Goal: Transaction & Acquisition: Book appointment/travel/reservation

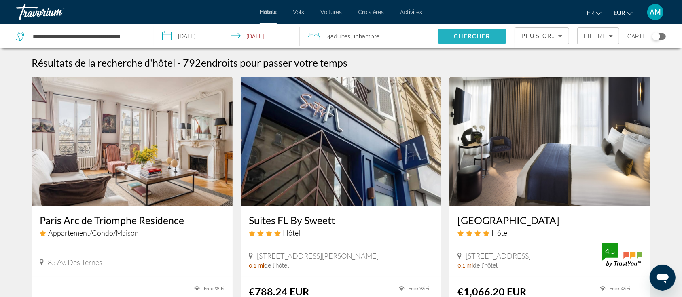
click at [484, 34] on span "Chercher" at bounding box center [472, 36] width 37 height 6
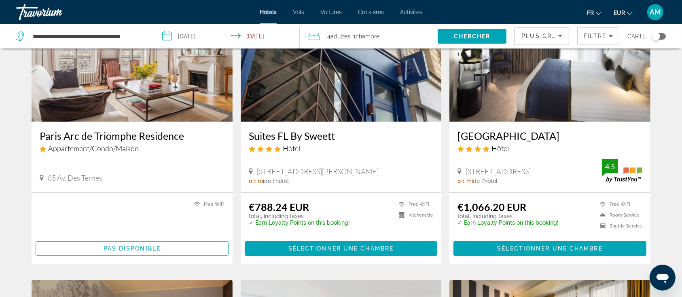
scroll to position [108, 0]
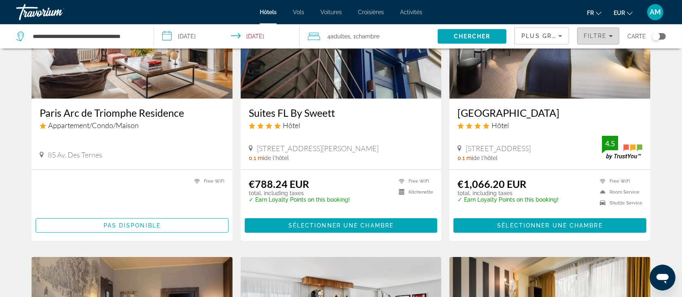
click at [602, 38] on span "Filtre" at bounding box center [594, 36] width 23 height 6
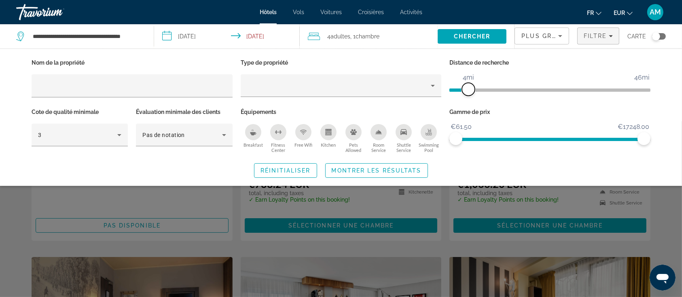
drag, startPoint x: 580, startPoint y: 92, endPoint x: 469, endPoint y: 95, distance: 110.8
click at [469, 95] on span "ngx-slider" at bounding box center [468, 89] width 13 height 13
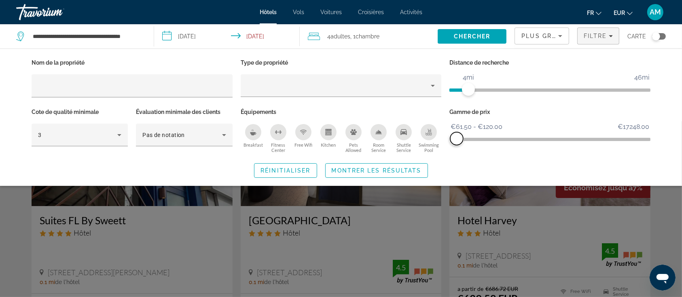
drag, startPoint x: 647, startPoint y: 140, endPoint x: 456, endPoint y: 141, distance: 190.8
click at [456, 141] on span "ngx-slider-max" at bounding box center [456, 138] width 13 height 13
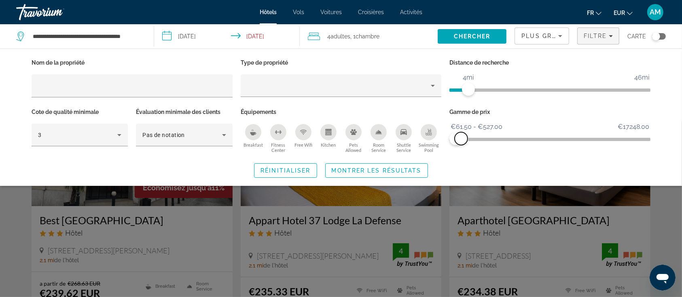
click at [461, 137] on span "ngx-slider-max" at bounding box center [460, 138] width 13 height 13
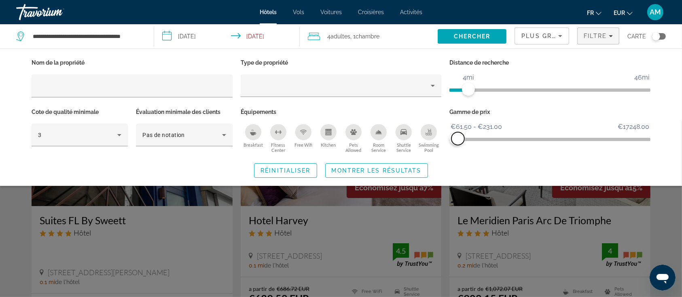
click at [458, 137] on span "ngx-slider-max" at bounding box center [457, 138] width 13 height 13
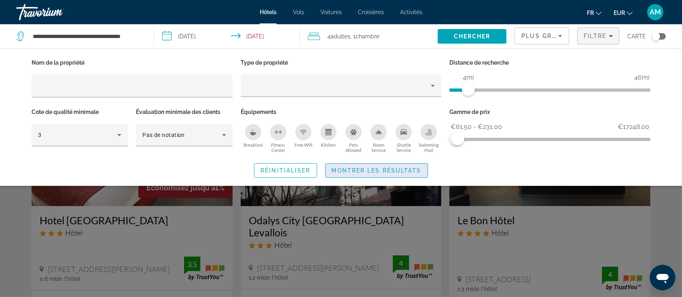
click at [402, 167] on span "Montrer les résultats" at bounding box center [377, 170] width 90 height 6
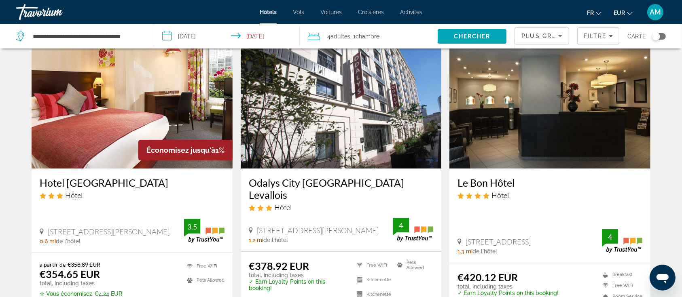
scroll to position [54, 0]
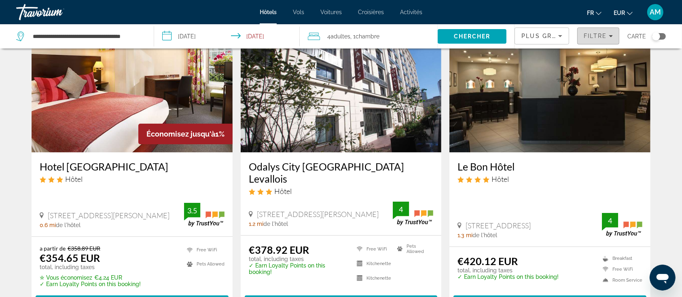
click at [594, 40] on span "Filters" at bounding box center [597, 35] width 41 height 19
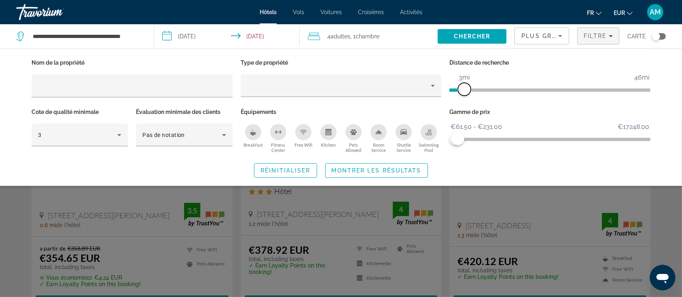
drag, startPoint x: 467, startPoint y: 85, endPoint x: 463, endPoint y: 87, distance: 4.9
click at [463, 87] on span "ngx-slider" at bounding box center [464, 89] width 13 height 13
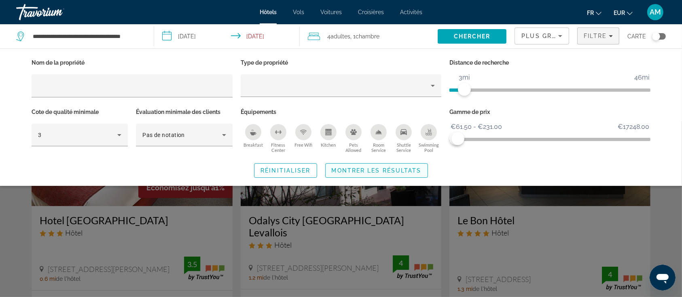
click at [390, 173] on span "Montrer les résultats" at bounding box center [377, 170] width 90 height 6
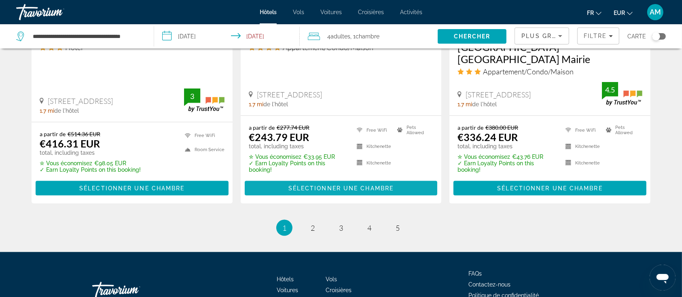
scroll to position [1111, 0]
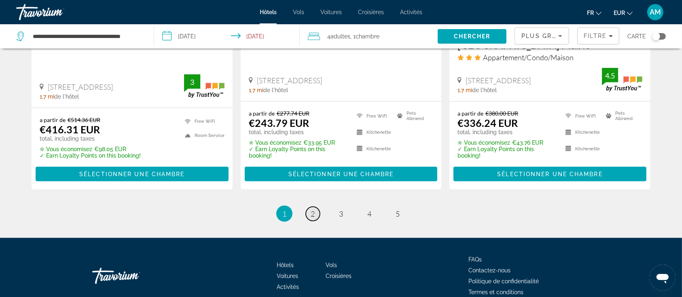
click at [317, 207] on link "page 2" at bounding box center [313, 214] width 14 height 14
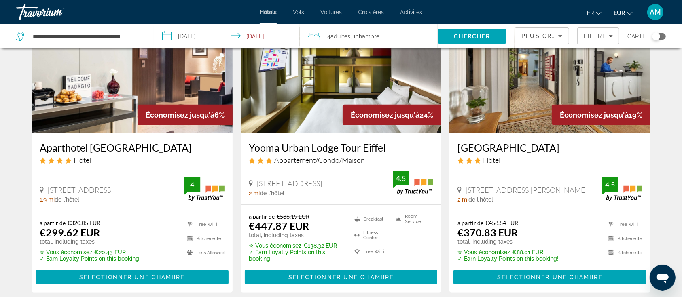
scroll to position [323, 0]
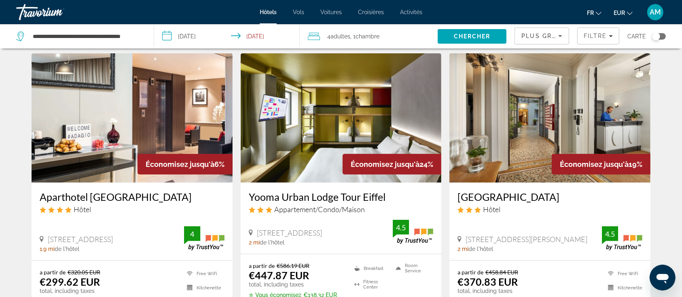
click at [391, 97] on img "Main content" at bounding box center [341, 117] width 201 height 129
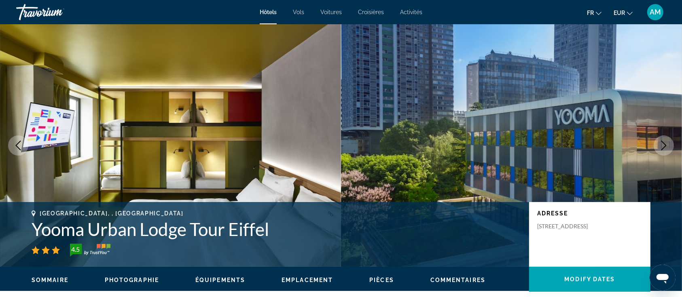
click at [665, 144] on icon "Next image" at bounding box center [664, 146] width 10 height 10
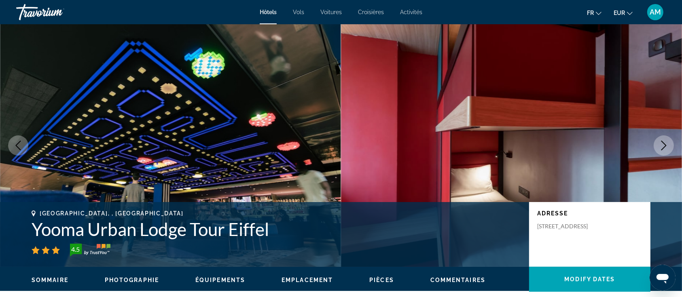
click at [665, 144] on icon "Next image" at bounding box center [664, 146] width 10 height 10
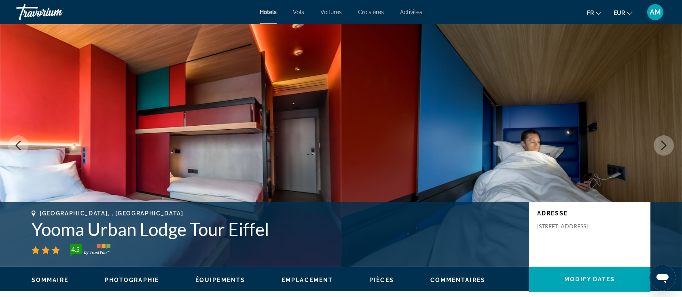
click at [664, 144] on icon "Next image" at bounding box center [663, 146] width 5 height 10
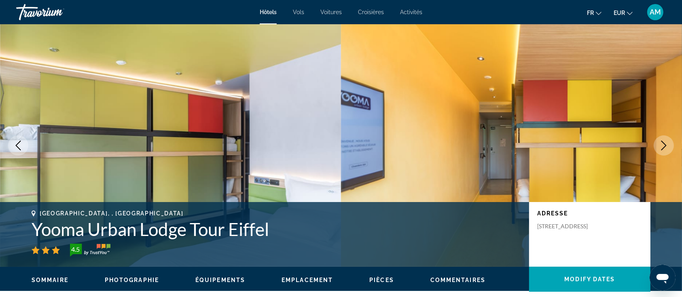
click at [664, 144] on icon "Next image" at bounding box center [663, 146] width 5 height 10
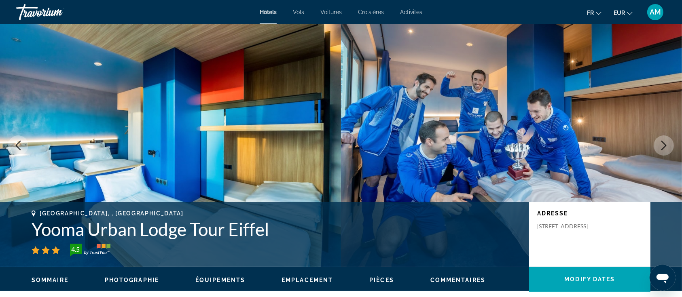
click at [663, 143] on icon "Next image" at bounding box center [663, 146] width 5 height 10
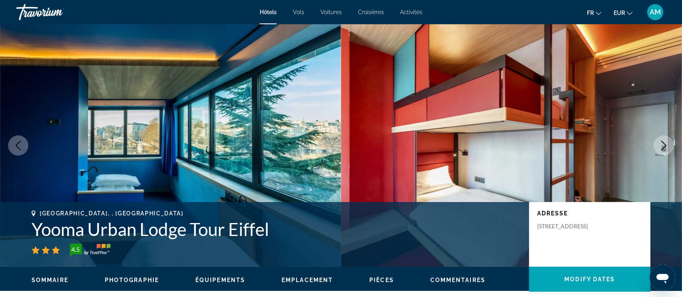
click at [663, 142] on icon "Next image" at bounding box center [663, 146] width 5 height 10
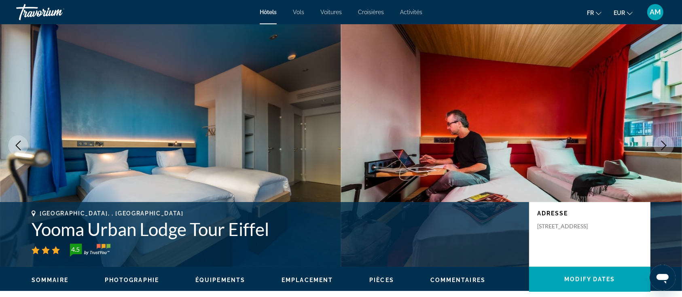
click at [663, 142] on icon "Next image" at bounding box center [663, 146] width 5 height 10
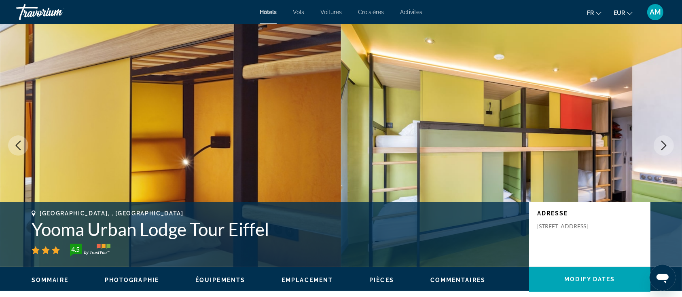
click at [662, 142] on icon "Next image" at bounding box center [663, 146] width 5 height 10
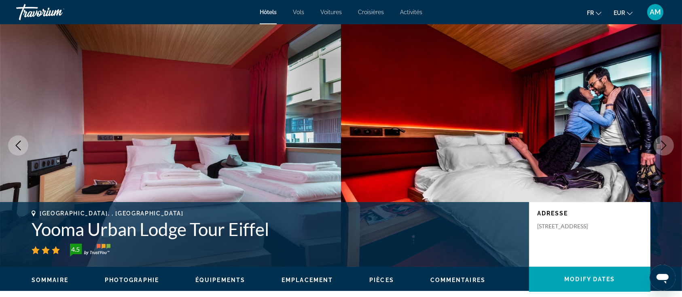
click at [662, 142] on icon "Next image" at bounding box center [663, 146] width 5 height 10
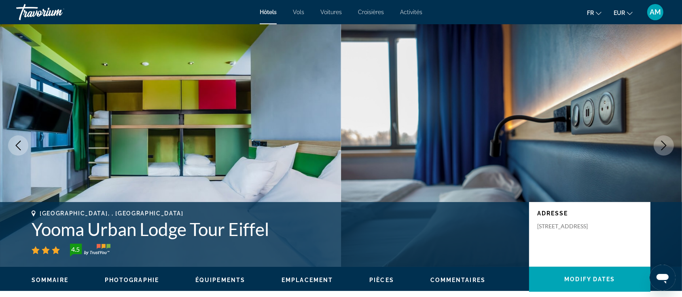
click at [662, 142] on icon "Next image" at bounding box center [663, 146] width 5 height 10
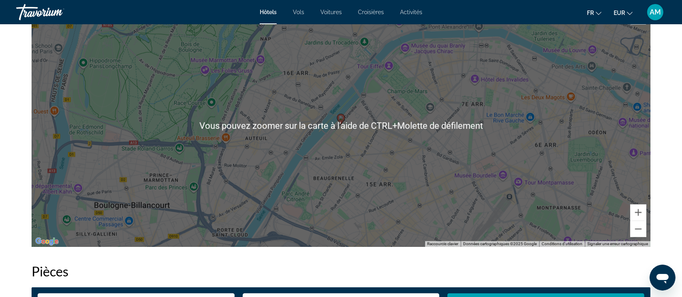
scroll to position [754, 0]
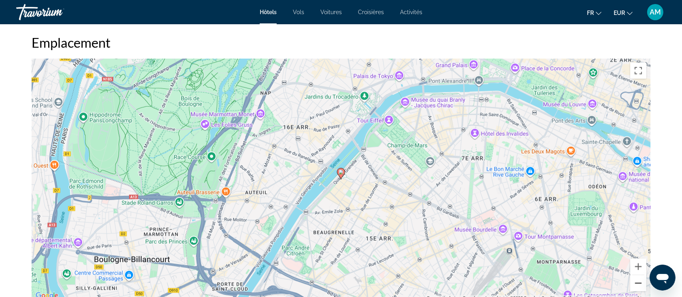
click at [638, 280] on button "Zoom arrière" at bounding box center [638, 283] width 16 height 16
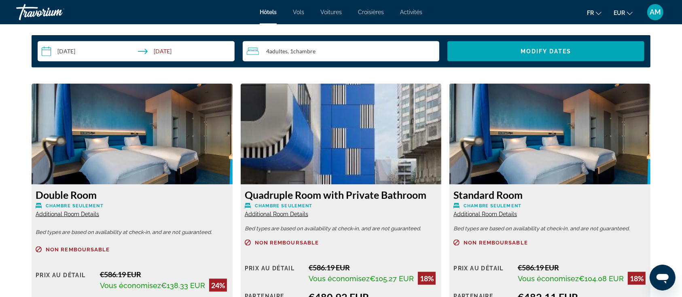
scroll to position [1078, 0]
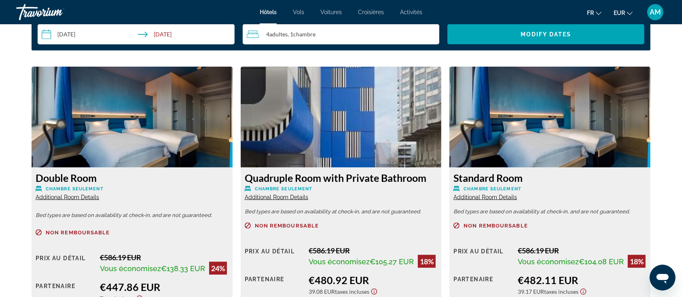
click at [293, 195] on span "Additional Room Details" at bounding box center [276, 197] width 63 height 6
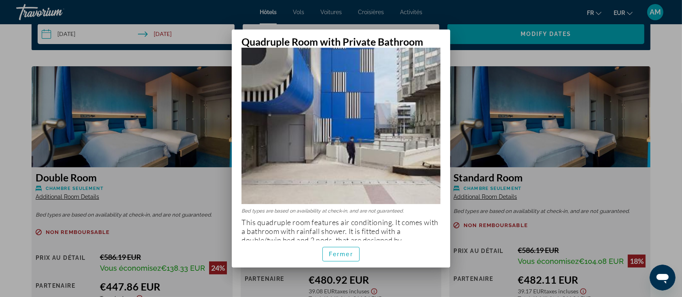
scroll to position [136, 0]
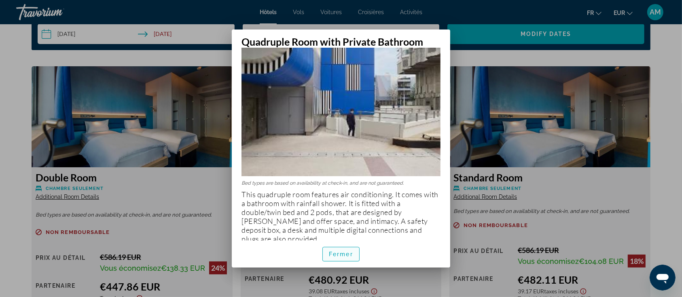
click at [339, 251] on span "Fermer" at bounding box center [341, 254] width 24 height 6
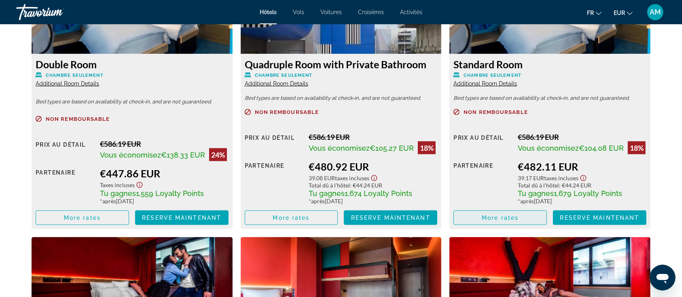
scroll to position [1132, 0]
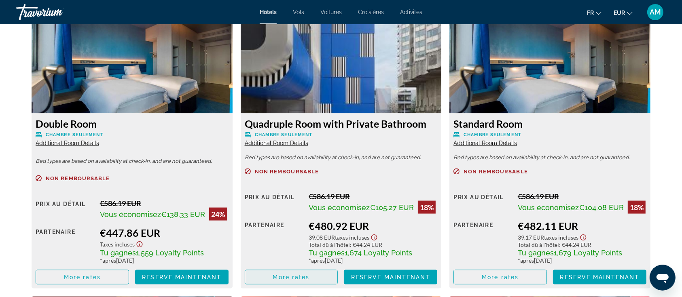
click at [327, 277] on span "Main content" at bounding box center [291, 277] width 93 height 19
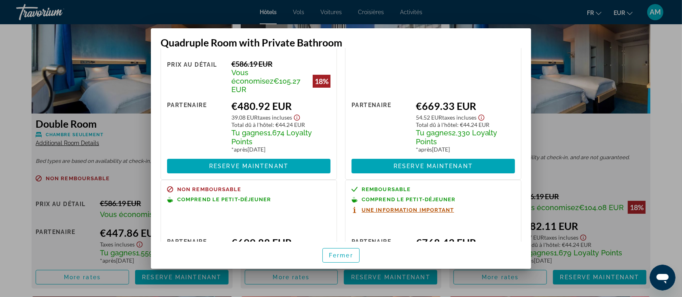
scroll to position [108, 0]
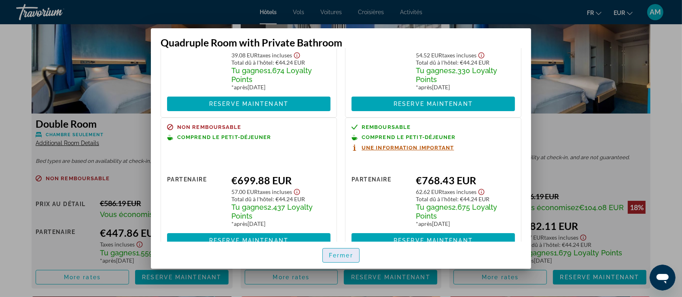
click at [344, 254] on span "Fermer" at bounding box center [341, 255] width 24 height 6
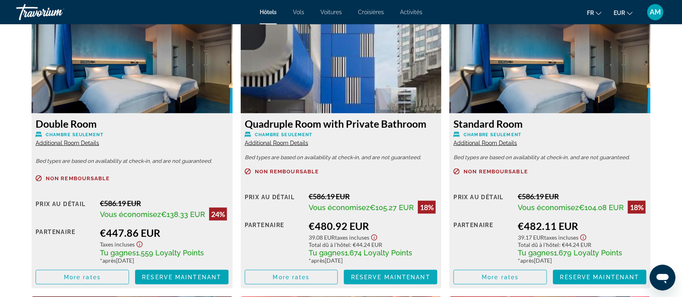
click at [382, 277] on span "Reserve maintenant" at bounding box center [390, 277] width 79 height 6
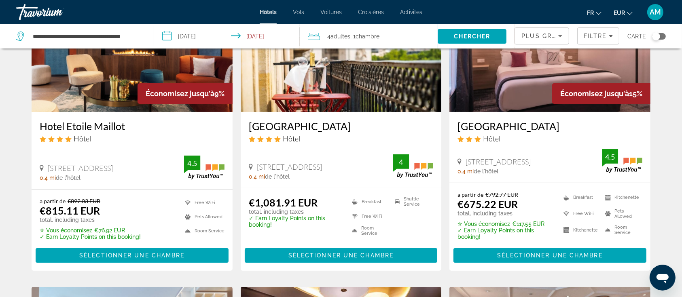
scroll to position [108, 0]
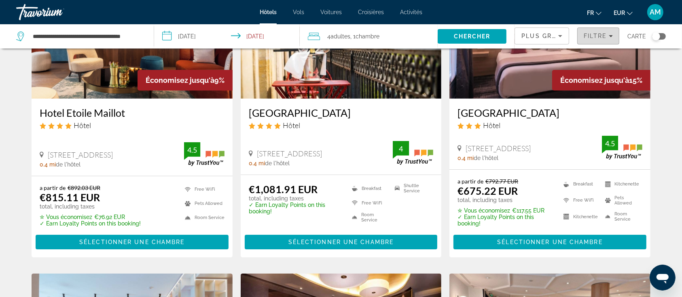
click at [585, 36] on span "Filtre" at bounding box center [594, 36] width 23 height 6
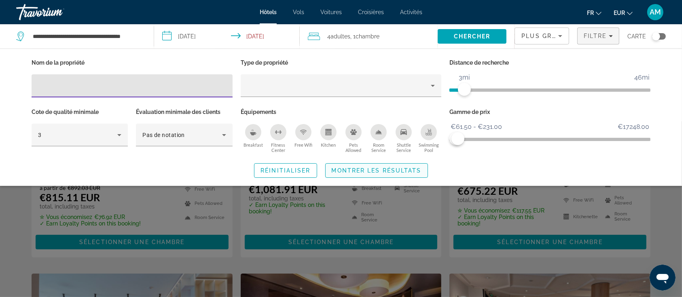
click at [388, 167] on span "Montrer les résultats" at bounding box center [377, 170] width 90 height 6
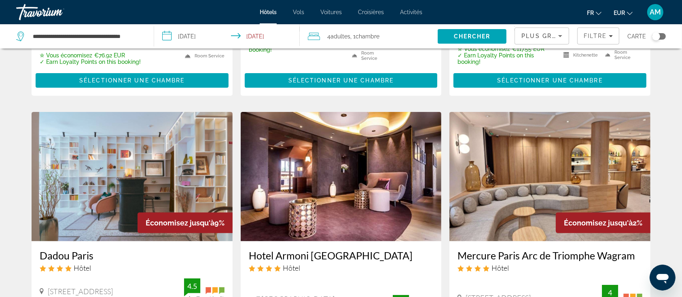
scroll to position [377, 0]
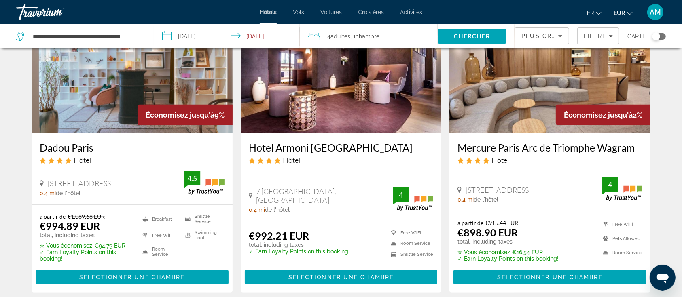
click at [565, 39] on icon "Sort by" at bounding box center [560, 36] width 10 height 10
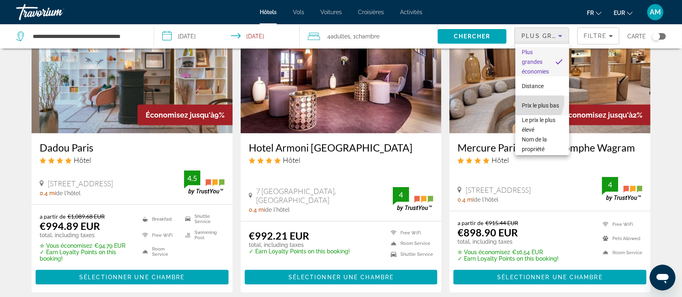
click at [532, 102] on span "Prix le plus bas" at bounding box center [540, 105] width 37 height 6
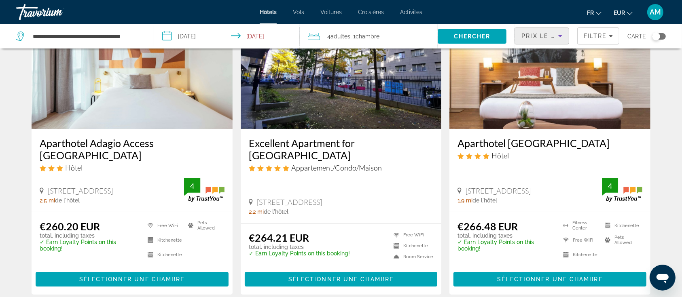
scroll to position [54, 0]
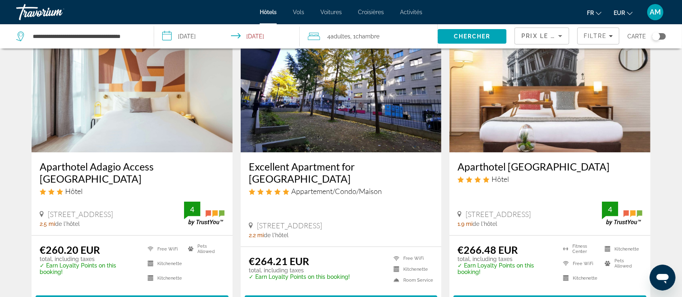
click at [370, 100] on img "Main content" at bounding box center [341, 87] width 201 height 129
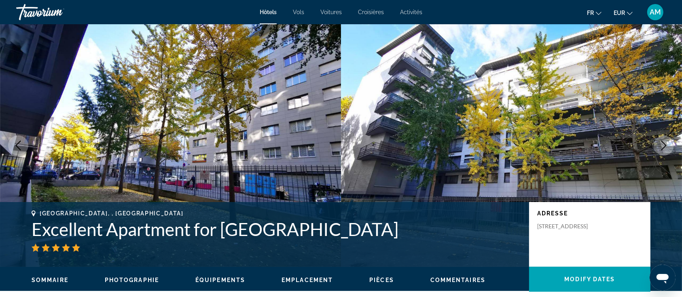
click at [661, 146] on icon "Next image" at bounding box center [664, 146] width 10 height 10
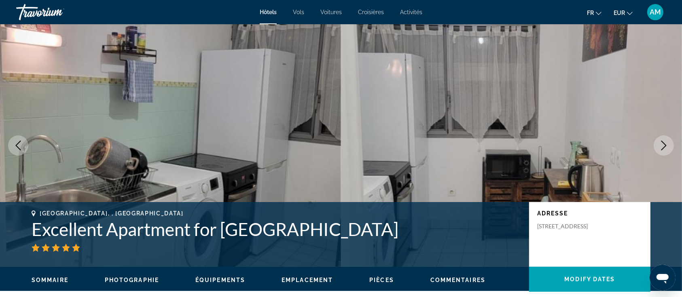
click at [661, 146] on icon "Next image" at bounding box center [664, 146] width 10 height 10
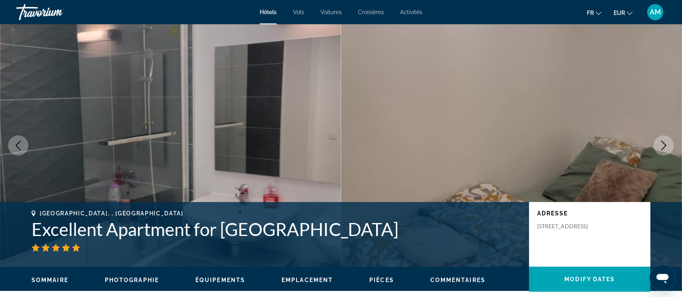
click at [661, 146] on icon "Next image" at bounding box center [664, 146] width 10 height 10
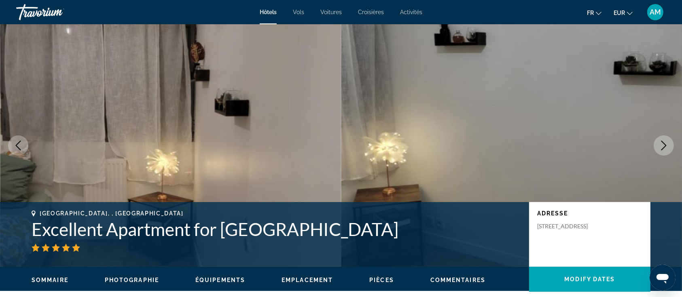
click at [661, 146] on icon "Next image" at bounding box center [664, 146] width 10 height 10
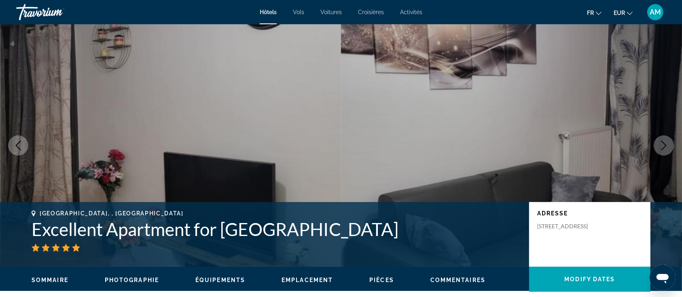
click at [661, 146] on icon "Next image" at bounding box center [664, 146] width 10 height 10
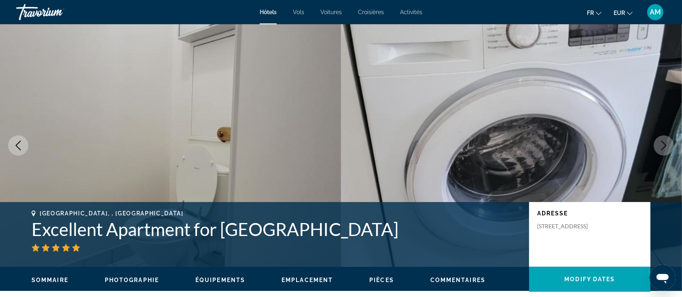
click at [661, 146] on icon "Next image" at bounding box center [664, 146] width 10 height 10
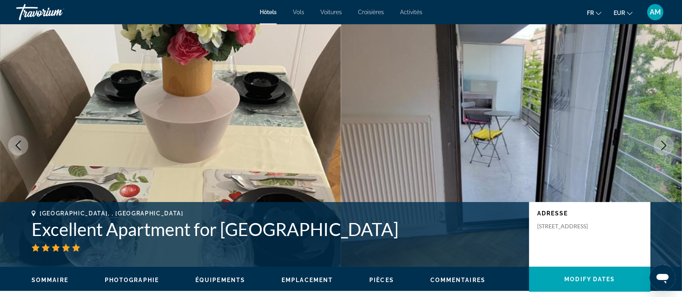
click at [661, 146] on icon "Next image" at bounding box center [664, 146] width 10 height 10
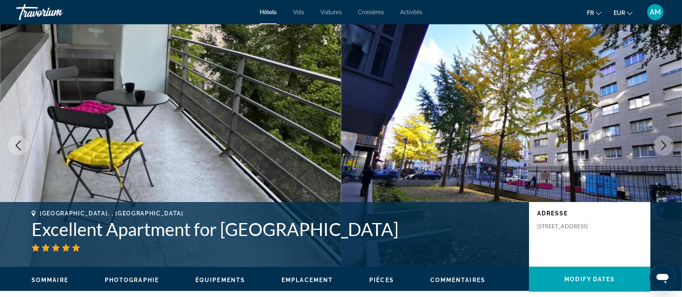
click at [661, 146] on icon "Next image" at bounding box center [664, 146] width 10 height 10
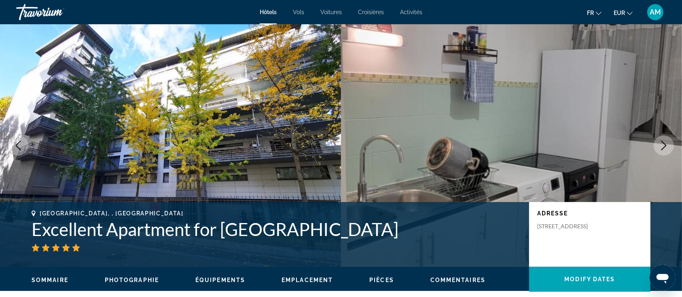
click at [661, 146] on icon "Next image" at bounding box center [664, 146] width 10 height 10
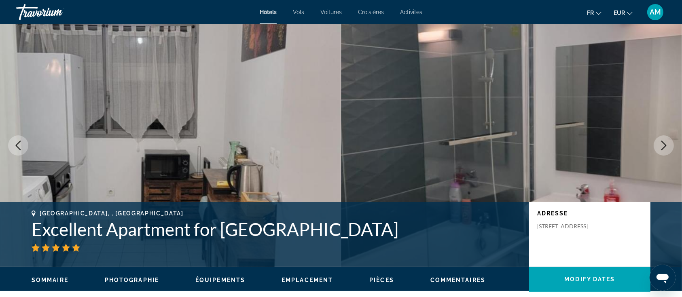
click at [661, 146] on icon "Next image" at bounding box center [664, 146] width 10 height 10
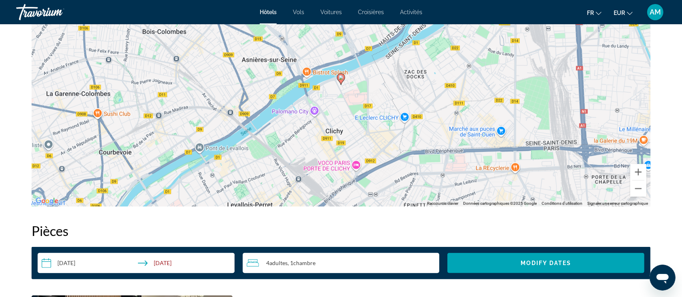
scroll to position [754, 0]
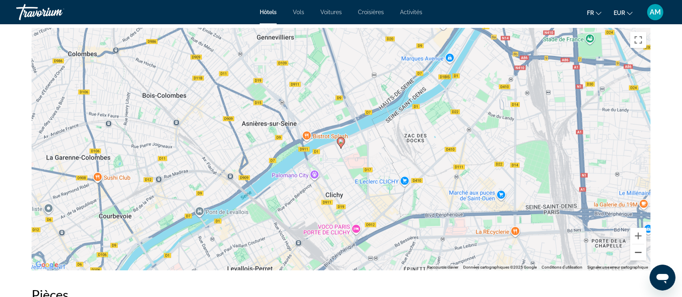
click at [638, 251] on button "Zoom arrière" at bounding box center [638, 253] width 16 height 16
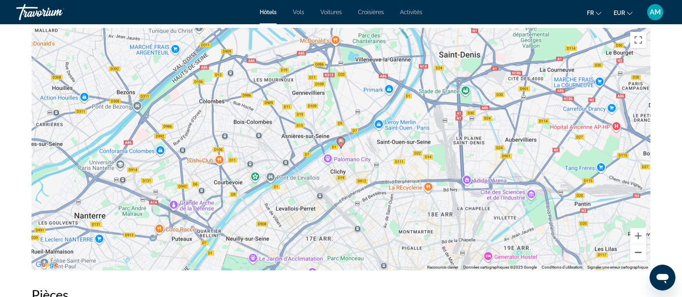
click at [638, 251] on button "Zoom arrière" at bounding box center [638, 253] width 16 height 16
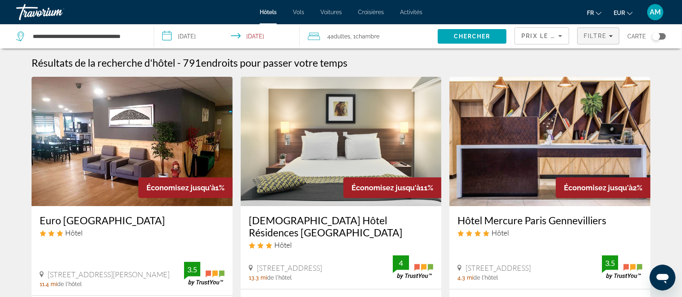
click at [589, 38] on span "Filtre" at bounding box center [594, 36] width 23 height 6
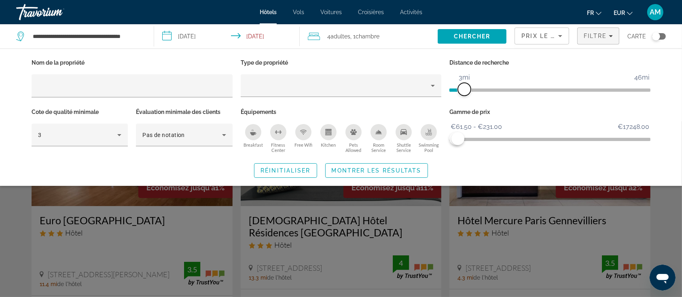
click at [464, 91] on span "ngx-slider" at bounding box center [464, 89] width 13 height 13
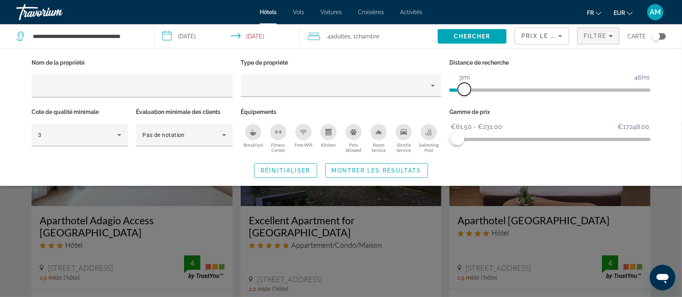
click at [464, 91] on span "ngx-slider" at bounding box center [464, 89] width 13 height 13
click at [398, 167] on span "Montrer les résultats" at bounding box center [377, 170] width 90 height 6
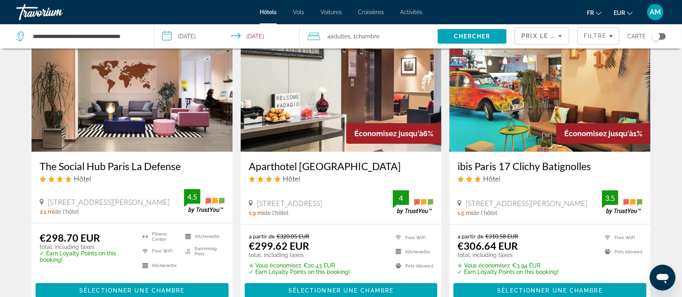
scroll to position [970, 0]
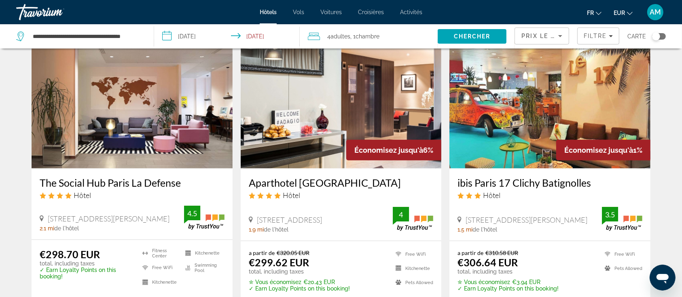
click at [205, 114] on img "Main content" at bounding box center [132, 103] width 201 height 129
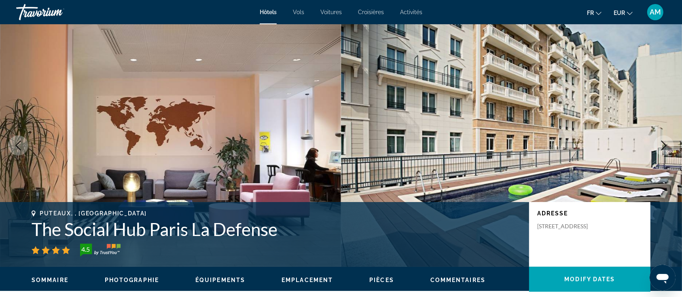
click at [660, 145] on icon "Next image" at bounding box center [664, 146] width 10 height 10
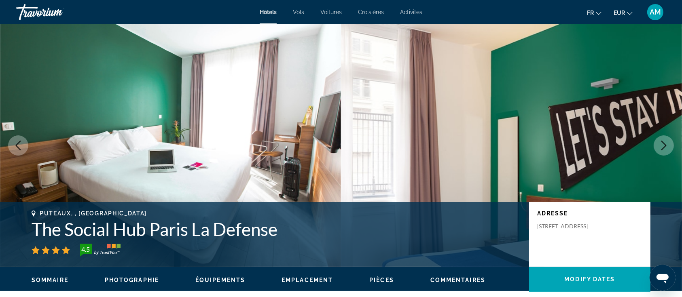
click at [660, 145] on icon "Next image" at bounding box center [664, 146] width 10 height 10
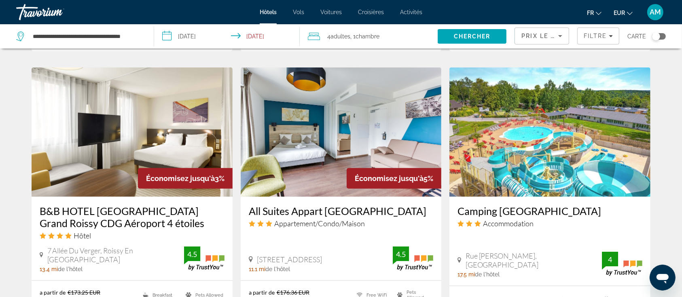
scroll to position [647, 0]
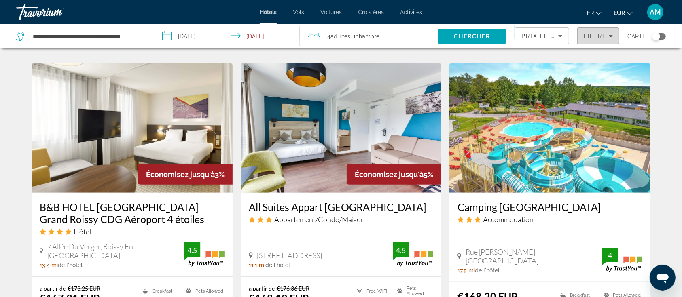
click at [601, 37] on span "Filtre" at bounding box center [594, 36] width 23 height 6
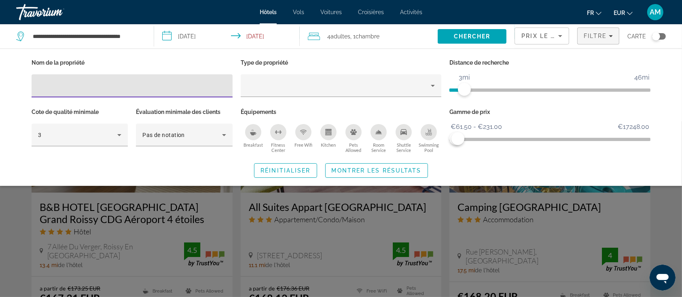
click at [483, 89] on span "ngx-slider" at bounding box center [549, 90] width 201 height 3
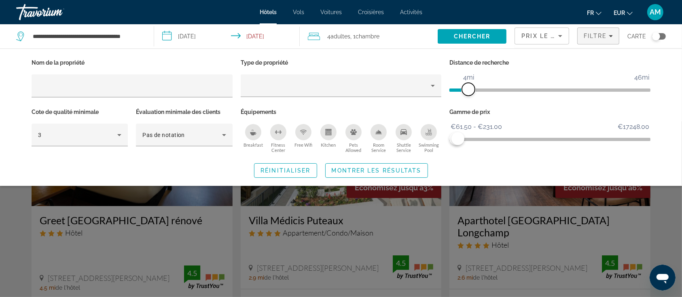
drag, startPoint x: 482, startPoint y: 89, endPoint x: 469, endPoint y: 88, distance: 13.4
click at [469, 88] on span "ngx-slider" at bounding box center [468, 89] width 13 height 13
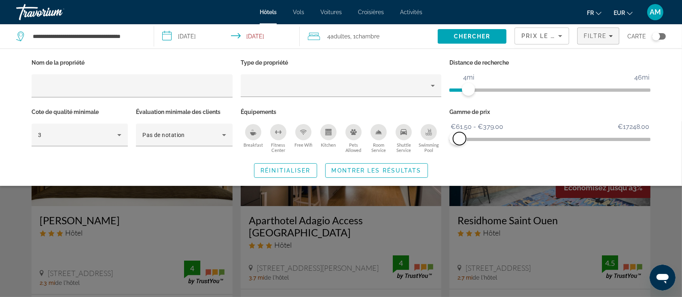
click at [459, 137] on span "ngx-slider-max" at bounding box center [459, 138] width 13 height 13
click at [408, 167] on span "Montrer les résultats" at bounding box center [377, 170] width 90 height 6
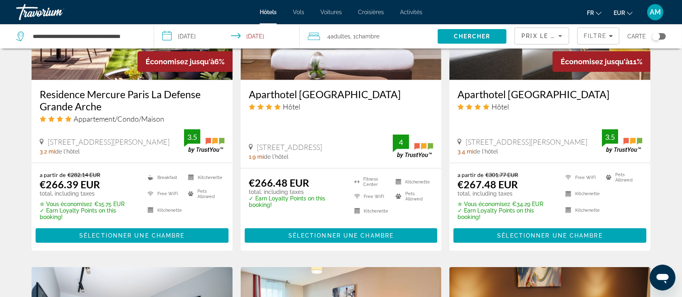
scroll to position [1149, 0]
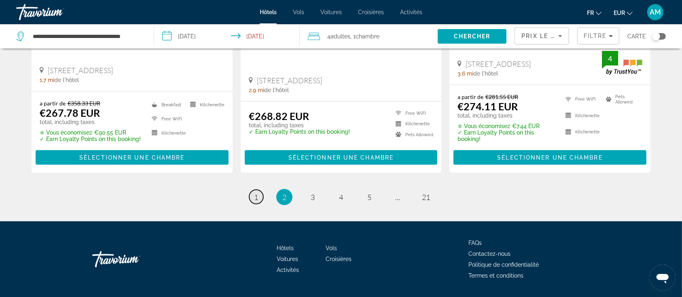
click at [256, 193] on span "1" at bounding box center [256, 197] width 4 height 9
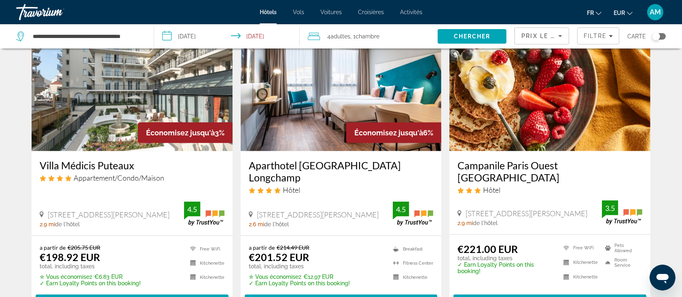
scroll to position [377, 0]
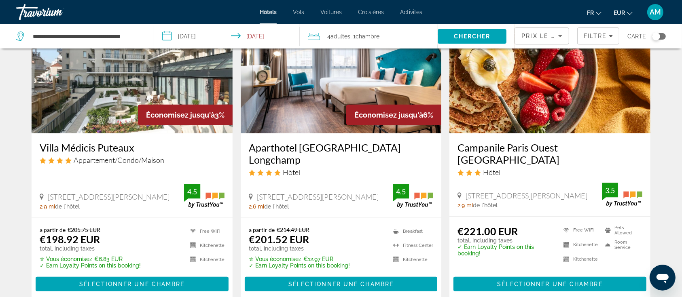
click at [87, 84] on img "Main content" at bounding box center [132, 68] width 201 height 129
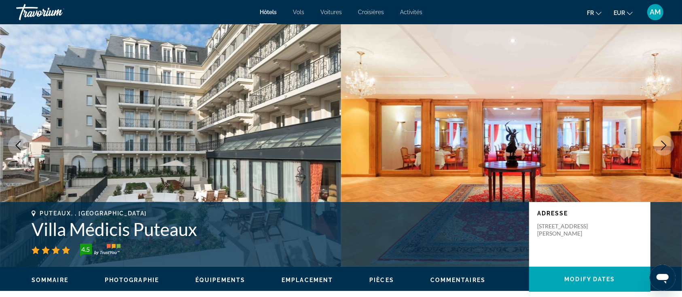
click at [660, 146] on icon "Next image" at bounding box center [664, 146] width 10 height 10
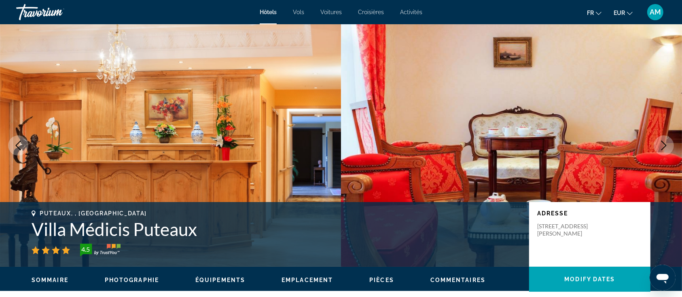
click at [660, 146] on icon "Next image" at bounding box center [664, 146] width 10 height 10
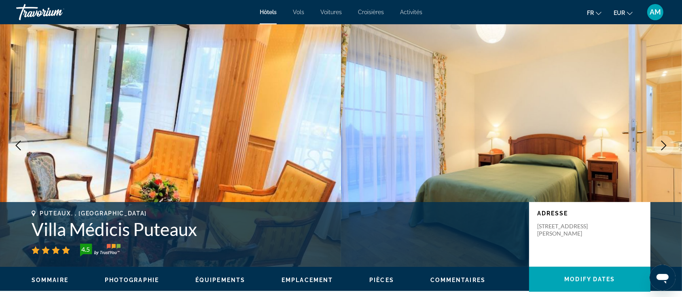
click at [660, 146] on icon "Next image" at bounding box center [664, 146] width 10 height 10
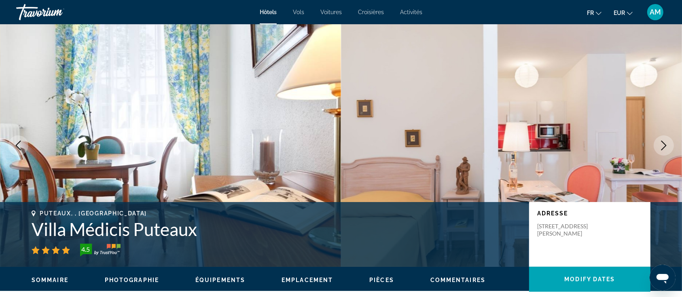
click at [660, 146] on icon "Next image" at bounding box center [664, 146] width 10 height 10
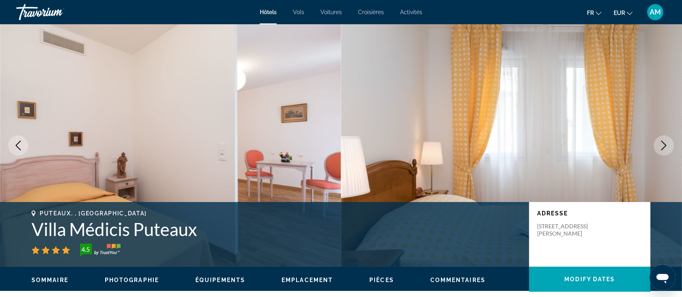
click at [660, 146] on icon "Next image" at bounding box center [664, 146] width 10 height 10
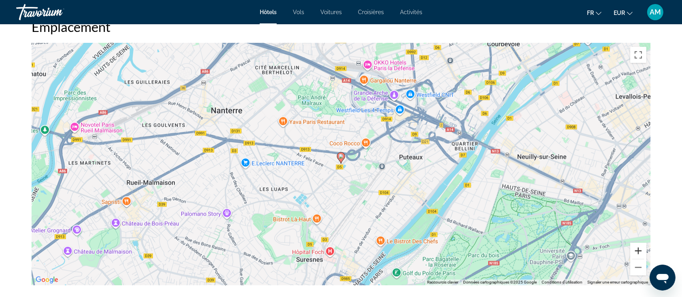
scroll to position [754, 0]
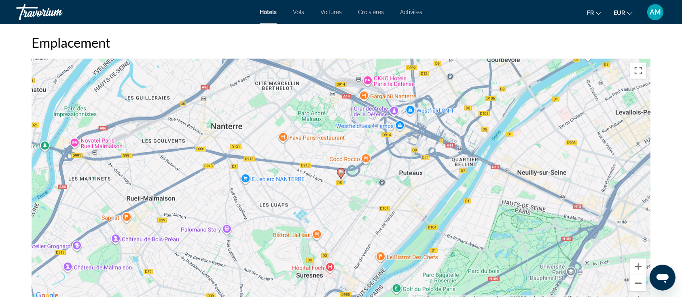
click at [638, 283] on button "Zoom arrière" at bounding box center [638, 283] width 16 height 16
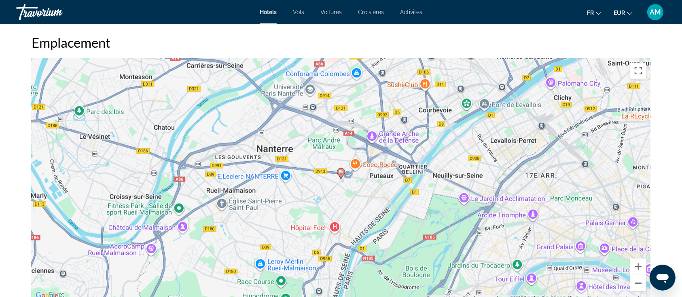
click at [638, 283] on button "Zoom arrière" at bounding box center [638, 283] width 16 height 16
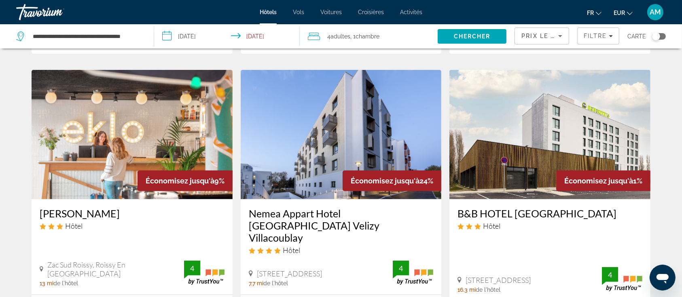
scroll to position [431, 0]
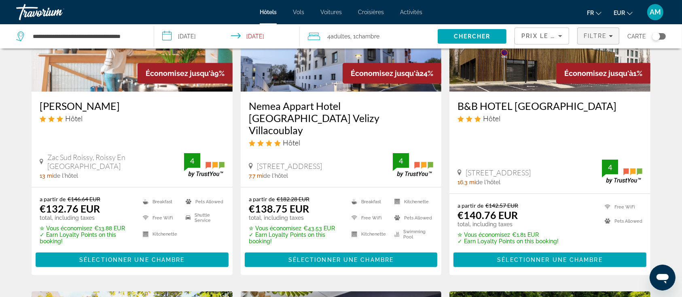
click at [592, 34] on span "Filtre" at bounding box center [594, 36] width 23 height 6
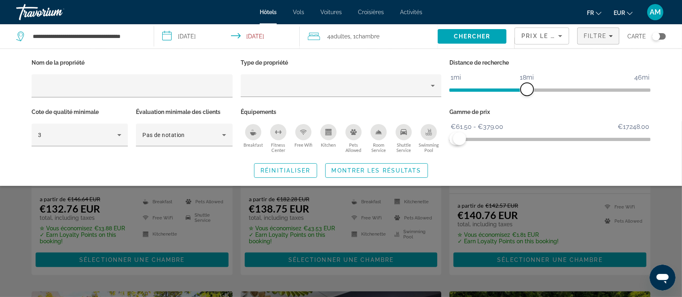
drag, startPoint x: 468, startPoint y: 87, endPoint x: 528, endPoint y: 86, distance: 60.3
click at [528, 86] on span "ngx-slider" at bounding box center [526, 89] width 13 height 13
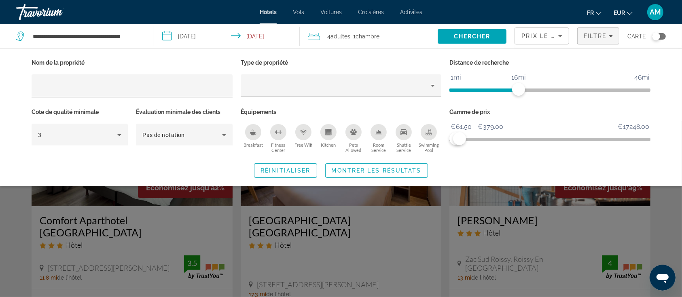
drag, startPoint x: 503, startPoint y: 88, endPoint x: 458, endPoint y: 89, distance: 44.9
click at [458, 89] on span "ngx-slider" at bounding box center [483, 88] width 69 height 13
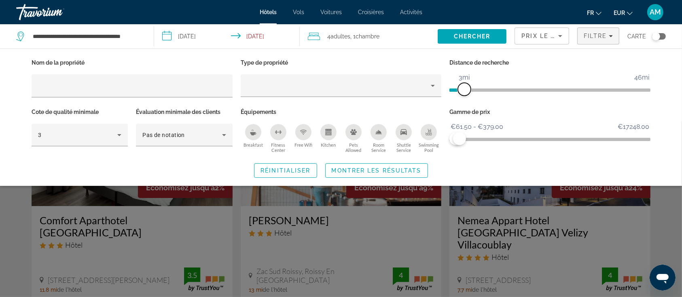
drag, startPoint x: 485, startPoint y: 92, endPoint x: 462, endPoint y: 98, distance: 23.8
click at [466, 93] on span "ngx-slider" at bounding box center [464, 89] width 13 height 13
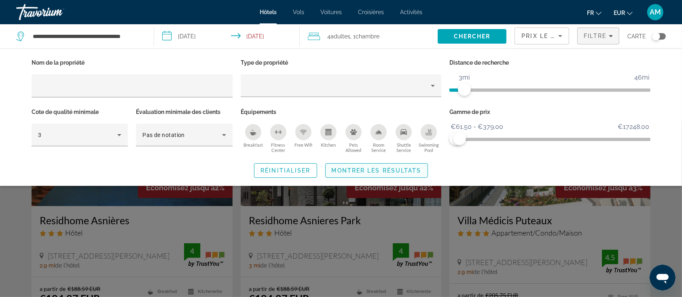
click at [398, 173] on span "Montrer les résultats" at bounding box center [377, 170] width 90 height 6
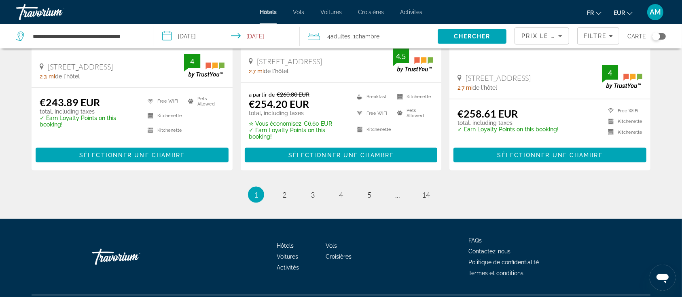
scroll to position [1130, 0]
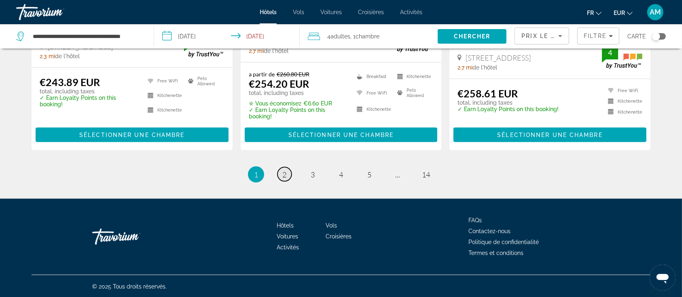
click at [282, 175] on span "2" at bounding box center [284, 174] width 4 height 9
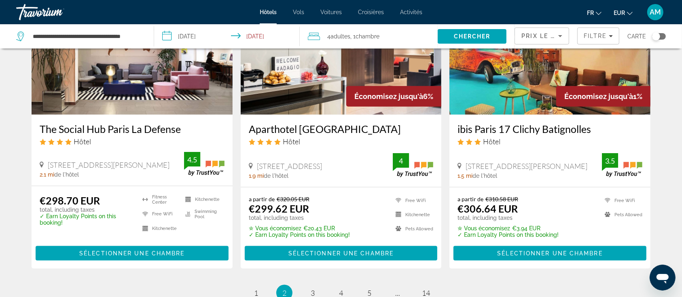
scroll to position [1120, 0]
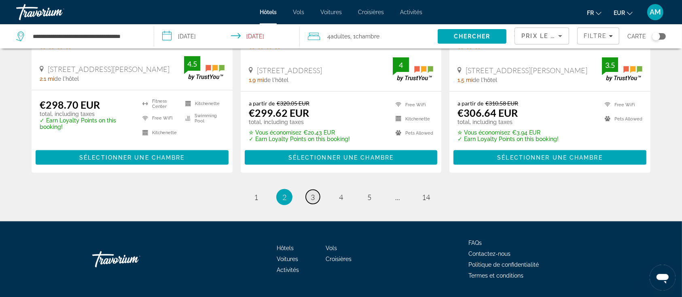
click at [311, 193] on span "3" at bounding box center [313, 197] width 4 height 9
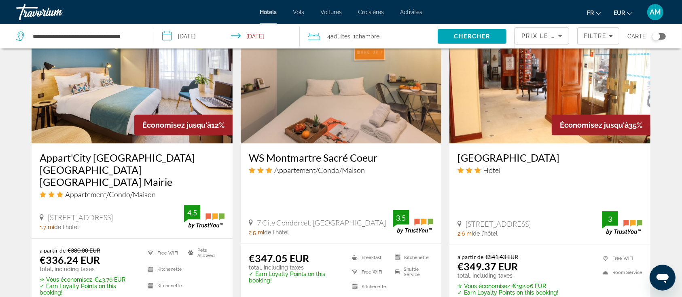
scroll to position [701, 0]
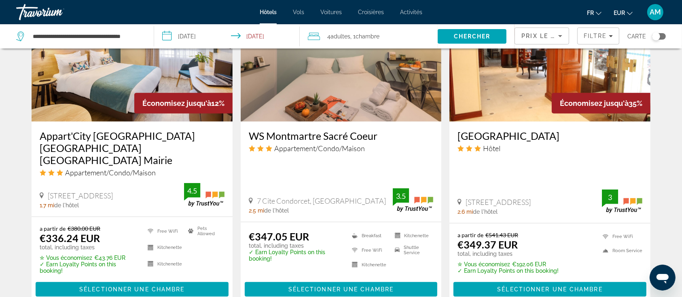
click at [302, 89] on img "Main content" at bounding box center [341, 56] width 201 height 129
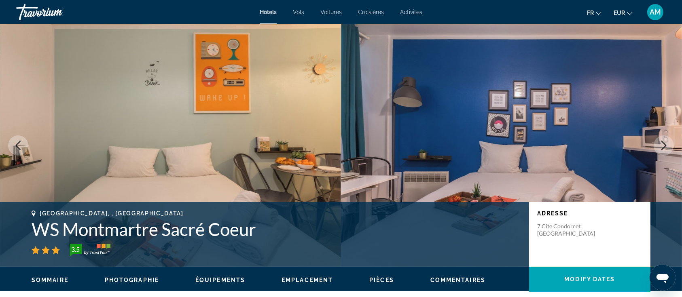
click at [661, 147] on icon "Next image" at bounding box center [664, 146] width 10 height 10
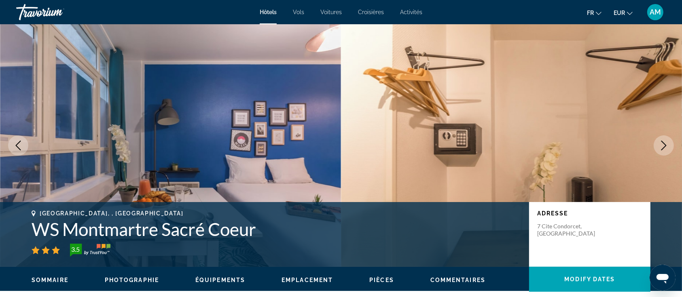
click at [661, 146] on icon "Next image" at bounding box center [664, 146] width 10 height 10
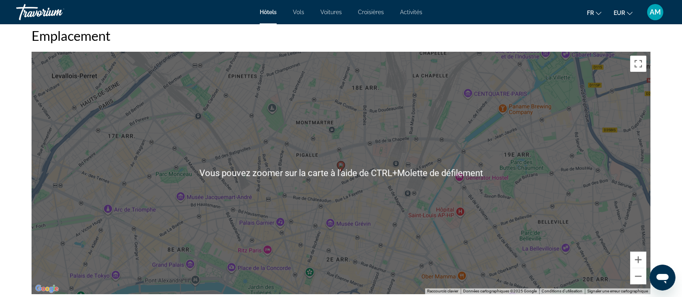
scroll to position [862, 0]
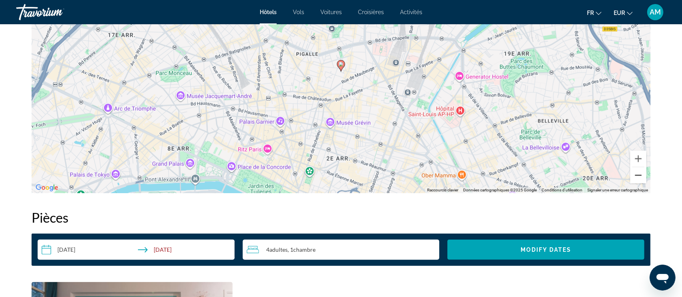
click at [638, 176] on button "Zoom arrière" at bounding box center [638, 175] width 16 height 16
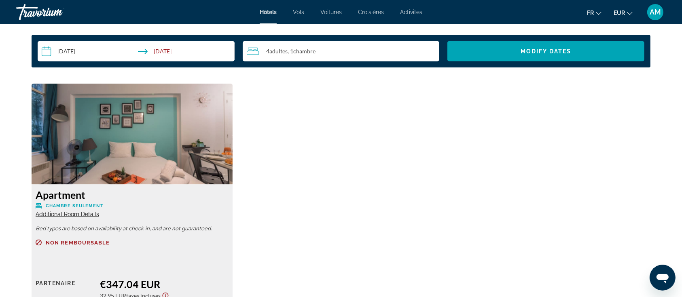
scroll to position [1078, 0]
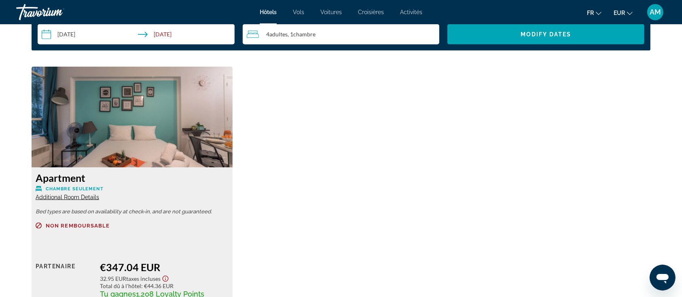
click at [79, 196] on span "Additional Room Details" at bounding box center [67, 197] width 63 height 6
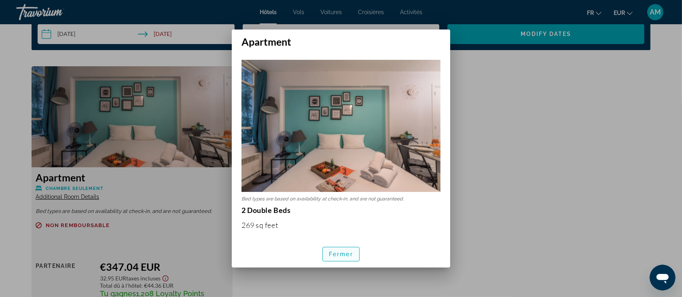
click at [340, 253] on span "Fermer" at bounding box center [341, 254] width 24 height 6
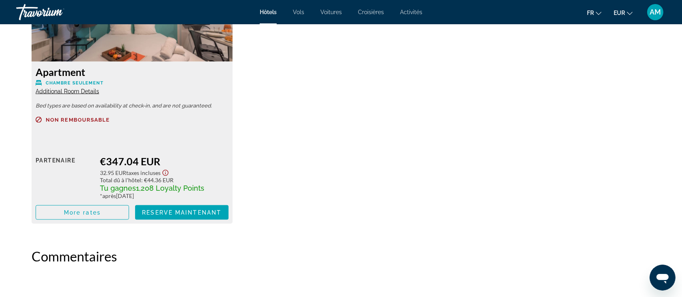
scroll to position [1186, 0]
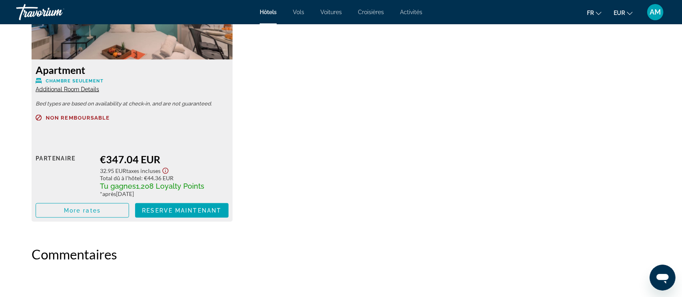
click at [91, 90] on span "Additional Room Details" at bounding box center [67, 89] width 63 height 6
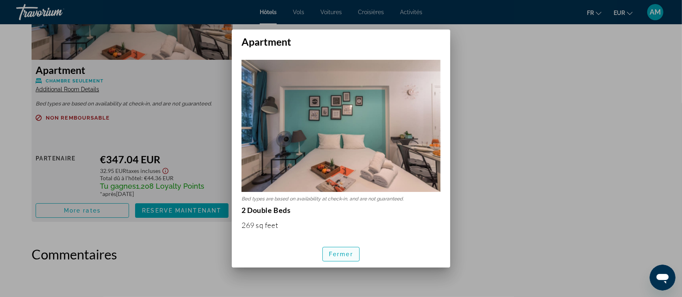
click at [340, 251] on span "Fermer" at bounding box center [341, 254] width 24 height 6
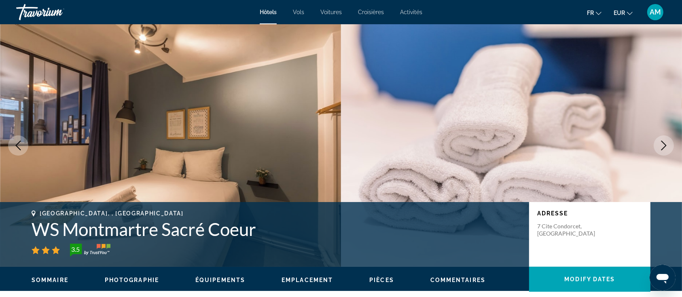
scroll to position [1186, 0]
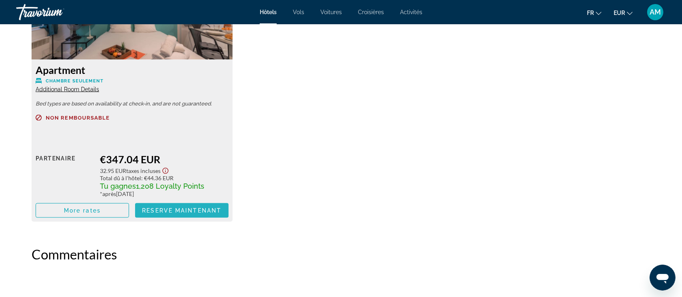
click at [167, 211] on span "Reserve maintenant" at bounding box center [181, 210] width 79 height 6
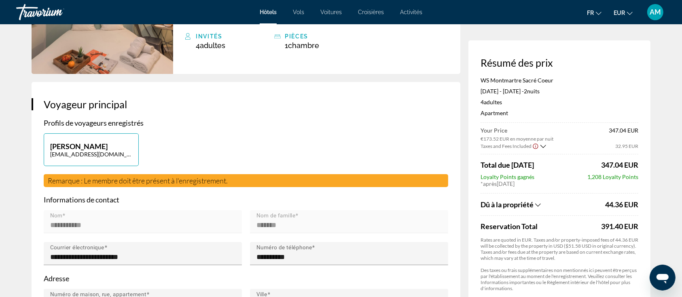
scroll to position [108, 0]
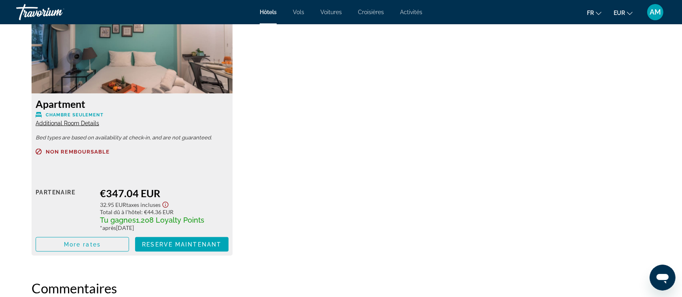
scroll to position [1213, 0]
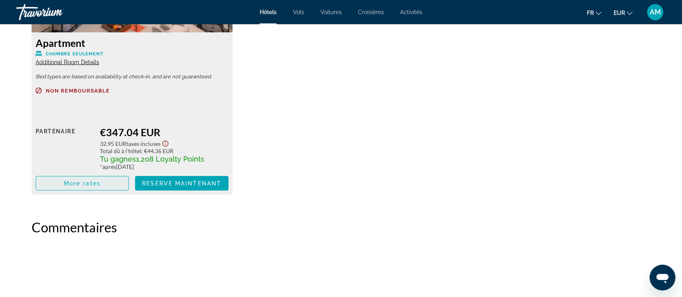
click at [113, 186] on span "Main content" at bounding box center [82, 183] width 93 height 19
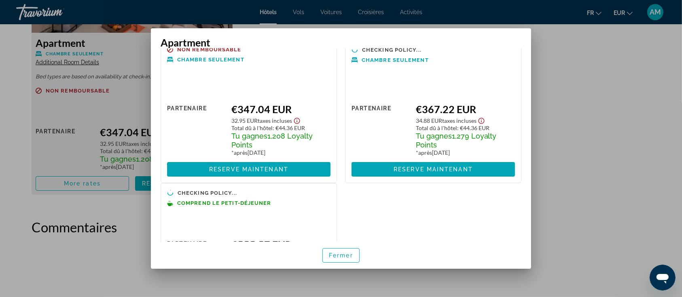
scroll to position [0, 0]
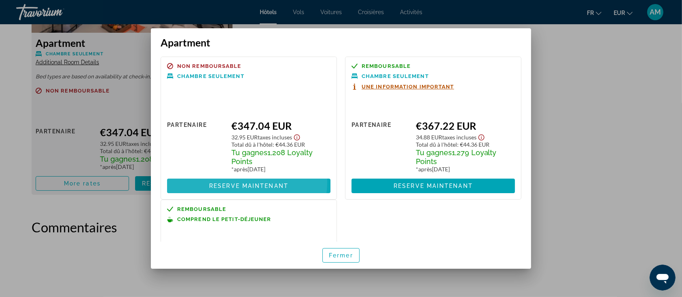
click at [239, 182] on span at bounding box center [248, 185] width 163 height 19
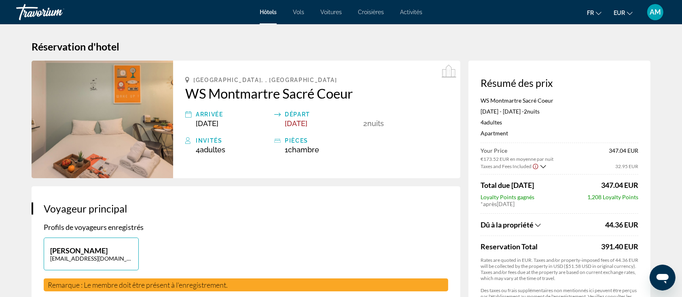
drag, startPoint x: 464, startPoint y: 46, endPoint x: 211, endPoint y: 56, distance: 253.7
click at [461, 46] on h1 "Réservation d'hotel" at bounding box center [341, 46] width 619 height 12
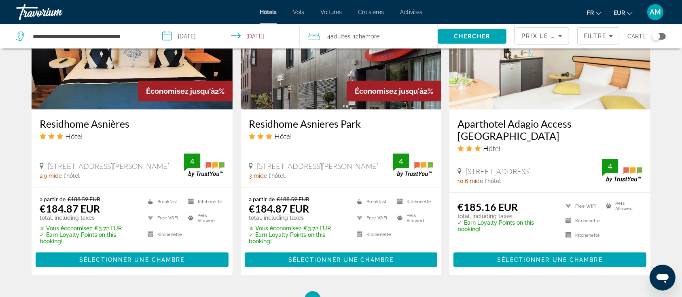
scroll to position [1126, 0]
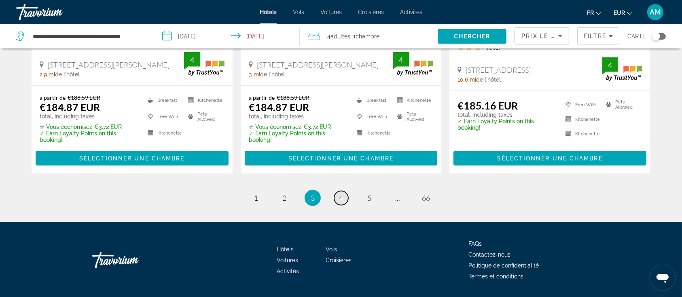
click at [341, 194] on span "4" at bounding box center [341, 198] width 4 height 9
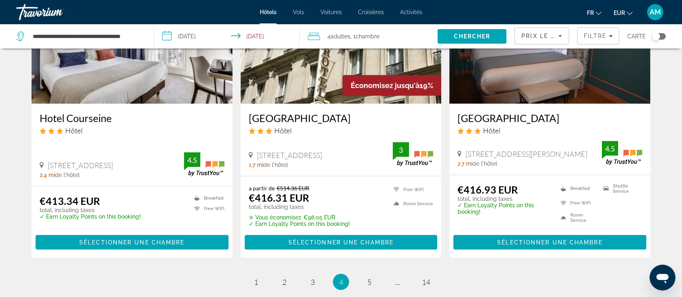
scroll to position [1024, 0]
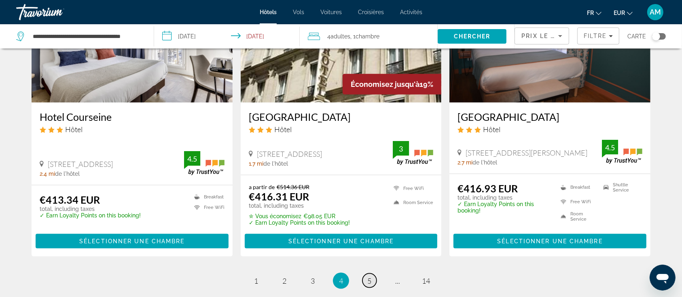
click at [372, 274] on link "page 5" at bounding box center [369, 281] width 14 height 14
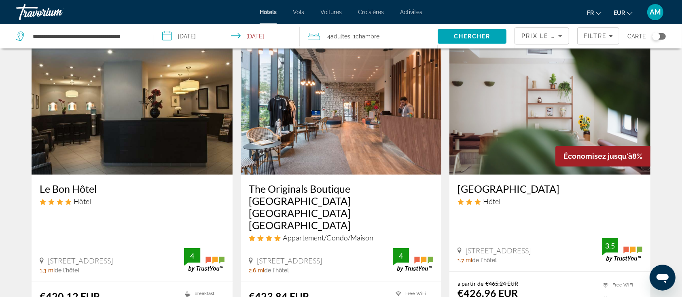
scroll to position [54, 0]
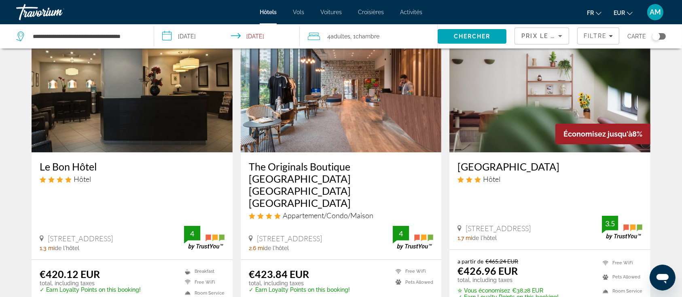
click at [359, 116] on img "Main content" at bounding box center [341, 87] width 201 height 129
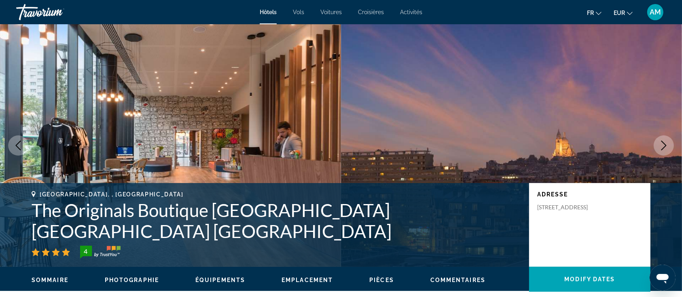
click at [662, 144] on icon "Next image" at bounding box center [664, 146] width 10 height 10
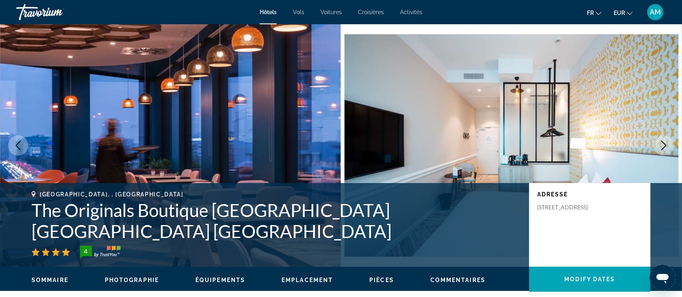
click at [662, 144] on icon "Next image" at bounding box center [664, 146] width 10 height 10
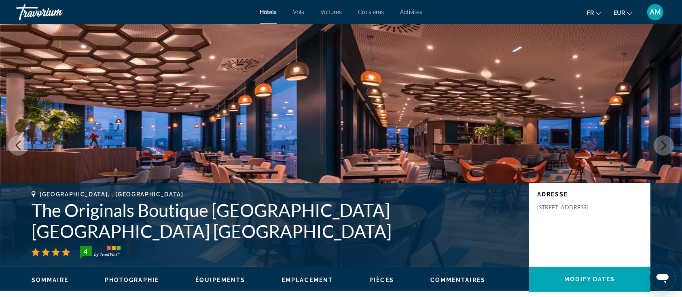
click at [662, 144] on icon "Next image" at bounding box center [664, 146] width 10 height 10
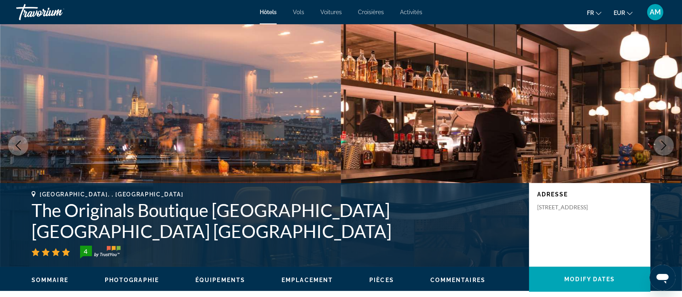
click at [662, 144] on icon "Next image" at bounding box center [664, 146] width 10 height 10
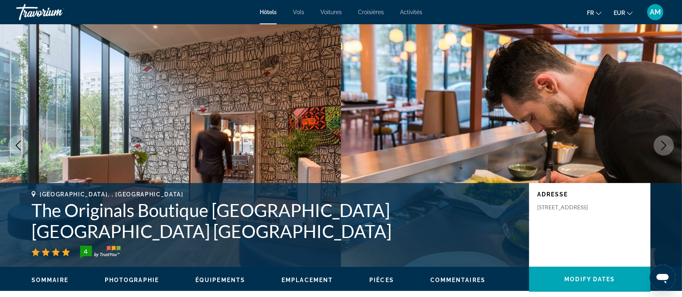
click at [662, 144] on icon "Next image" at bounding box center [664, 146] width 10 height 10
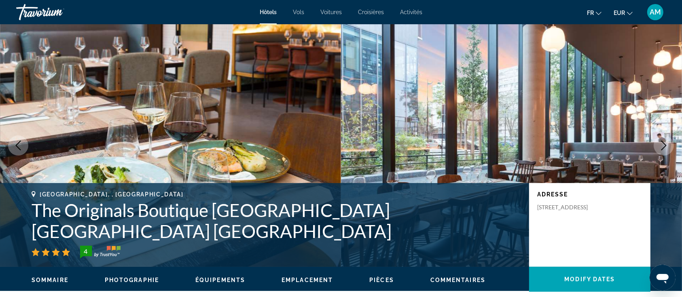
click at [662, 144] on icon "Next image" at bounding box center [664, 146] width 10 height 10
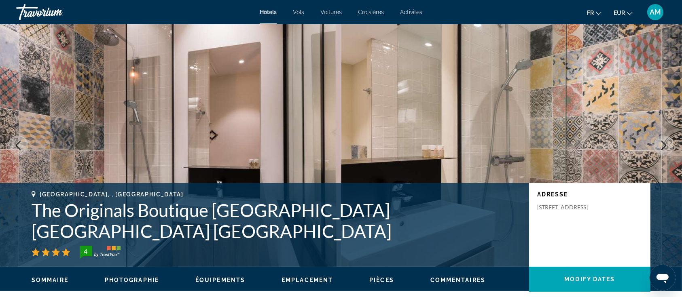
click at [662, 144] on icon "Next image" at bounding box center [664, 146] width 10 height 10
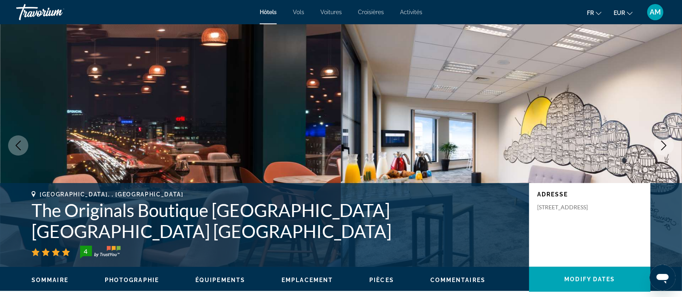
click at [662, 144] on icon "Next image" at bounding box center [664, 146] width 10 height 10
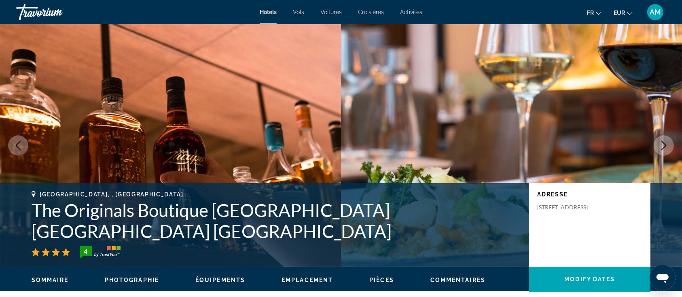
click at [662, 144] on icon "Next image" at bounding box center [664, 146] width 10 height 10
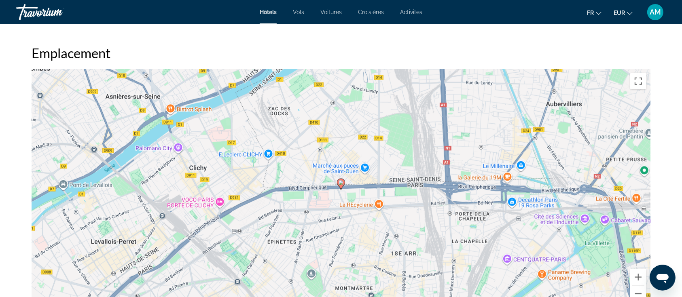
scroll to position [809, 0]
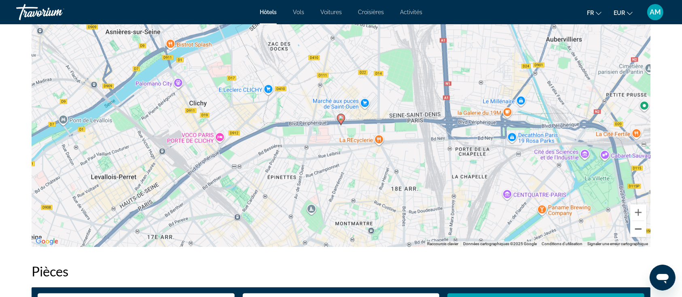
click at [635, 229] on button "Zoom arrière" at bounding box center [638, 229] width 16 height 16
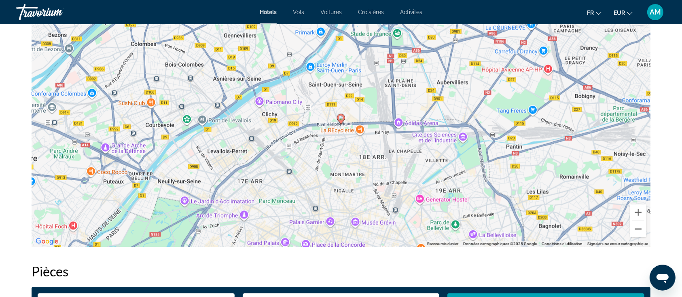
click at [635, 229] on button "Zoom arrière" at bounding box center [638, 229] width 16 height 16
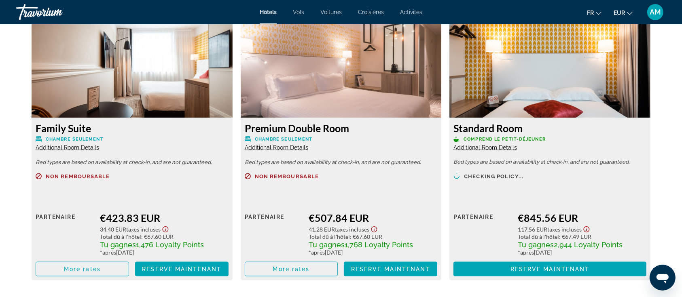
scroll to position [1132, 0]
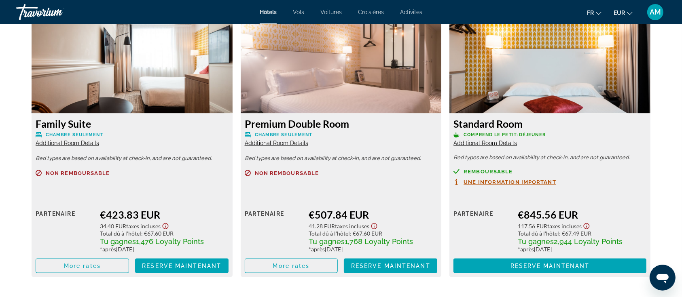
click at [62, 144] on span "Additional Room Details" at bounding box center [67, 143] width 63 height 6
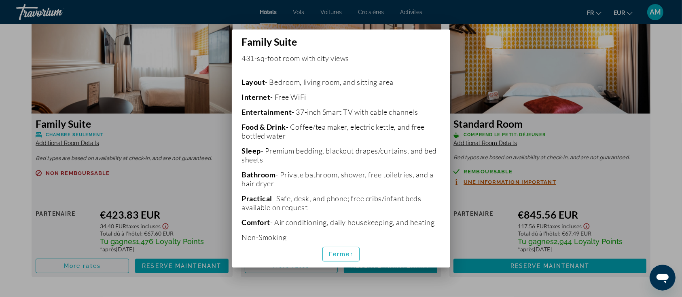
scroll to position [184, 0]
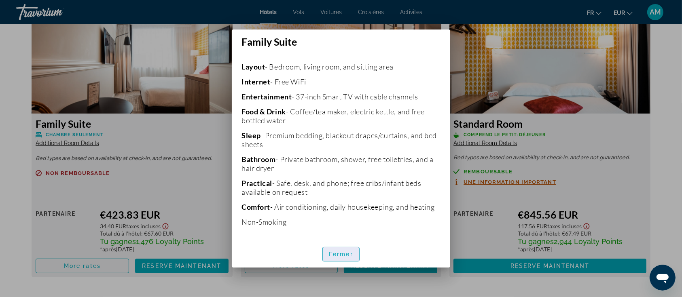
click at [347, 256] on span "Fermer" at bounding box center [341, 254] width 24 height 6
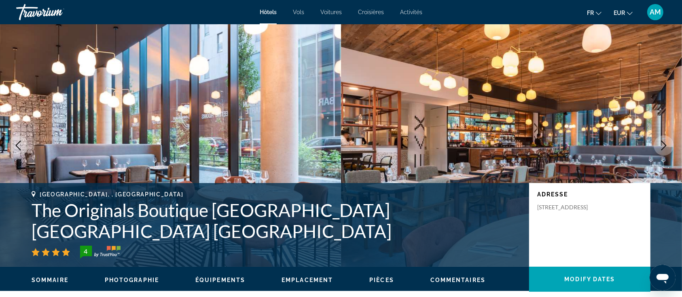
scroll to position [1132, 0]
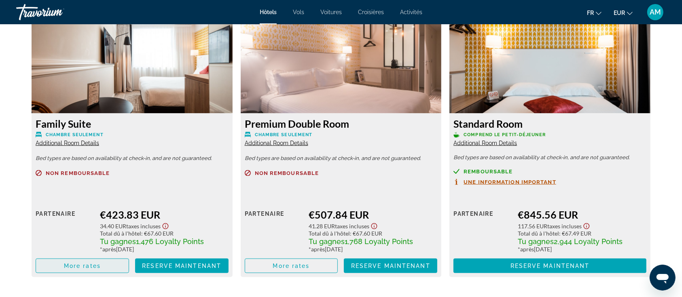
click at [94, 268] on span "More rates" at bounding box center [82, 266] width 37 height 6
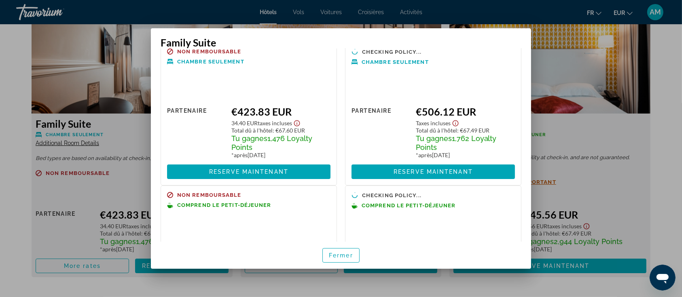
scroll to position [0, 0]
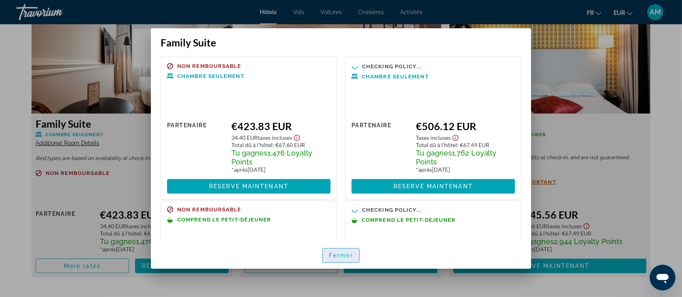
click at [336, 251] on span "button" at bounding box center [341, 255] width 36 height 19
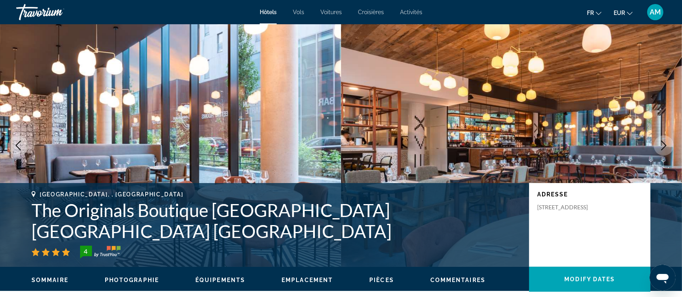
scroll to position [1132, 0]
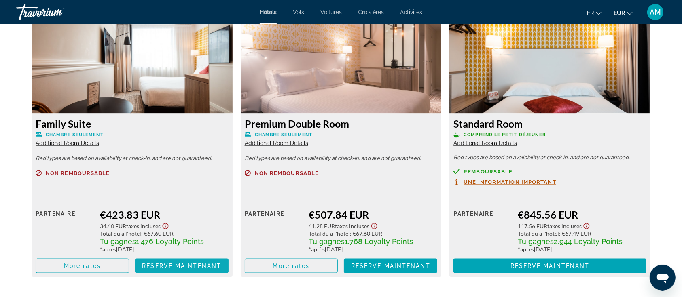
click at [215, 264] on span "Reserve maintenant" at bounding box center [181, 266] width 79 height 6
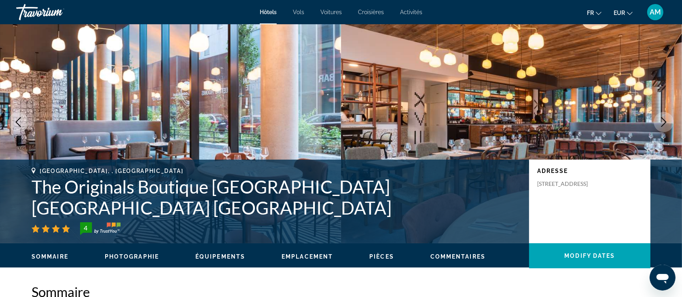
scroll to position [0, 0]
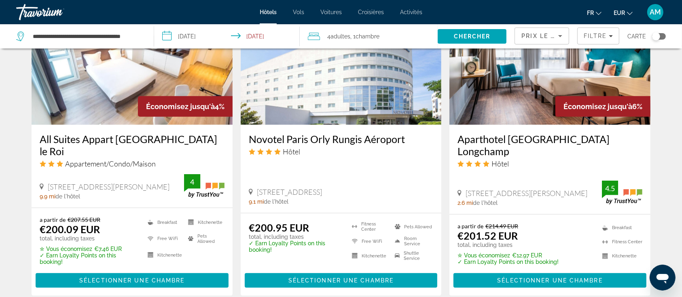
scroll to position [701, 0]
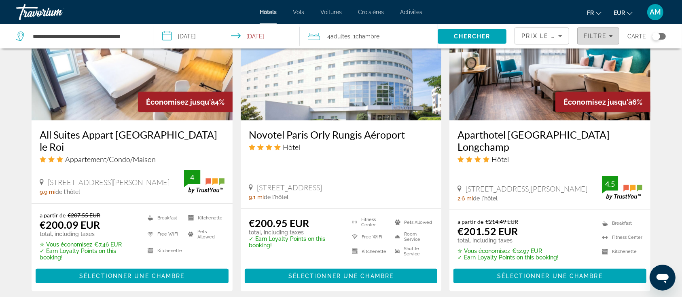
click at [594, 40] on span "Filters" at bounding box center [597, 35] width 41 height 19
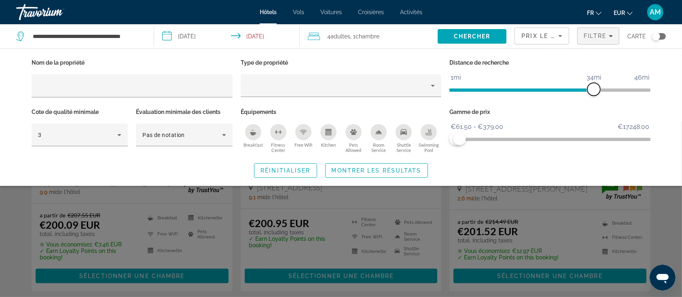
drag, startPoint x: 466, startPoint y: 90, endPoint x: 596, endPoint y: 95, distance: 129.9
click at [596, 95] on span "ngx-slider" at bounding box center [593, 89] width 13 height 13
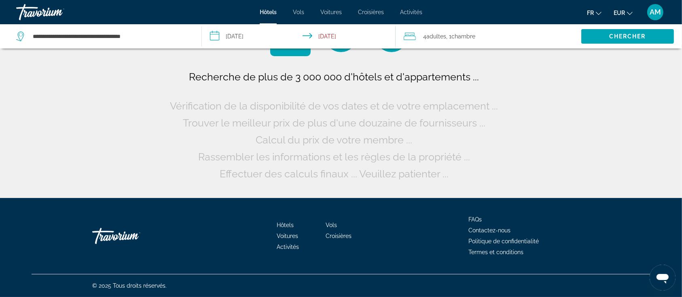
scroll to position [0, 0]
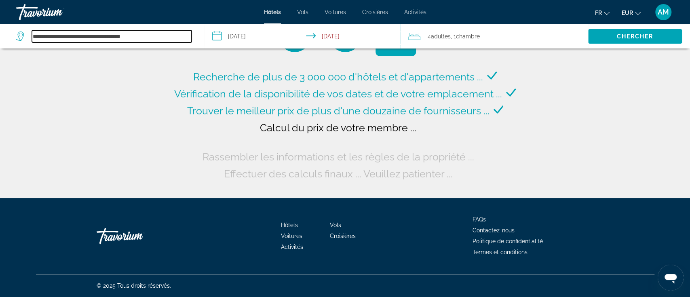
drag, startPoint x: 144, startPoint y: 37, endPoint x: 0, endPoint y: 37, distance: 143.5
click at [0, 37] on app-destination-search "**********" at bounding box center [102, 36] width 204 height 24
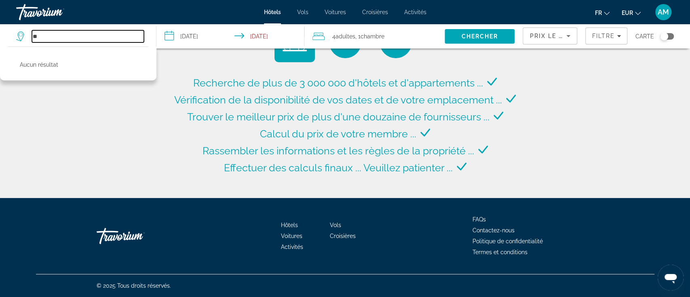
type input "*"
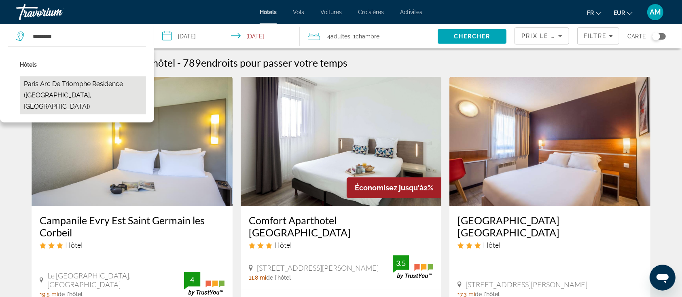
click at [89, 82] on button "Paris Arc de Triomphe Residence ([GEOGRAPHIC_DATA], [GEOGRAPHIC_DATA])" at bounding box center [83, 95] width 126 height 38
type input "**********"
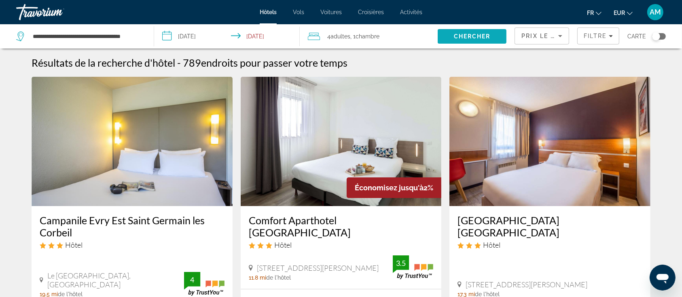
click at [469, 40] on span "Search" at bounding box center [471, 36] width 69 height 19
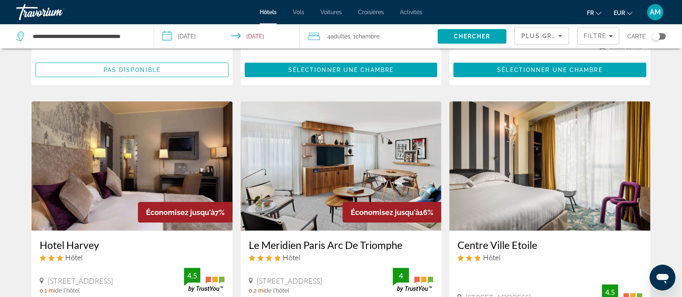
scroll to position [323, 0]
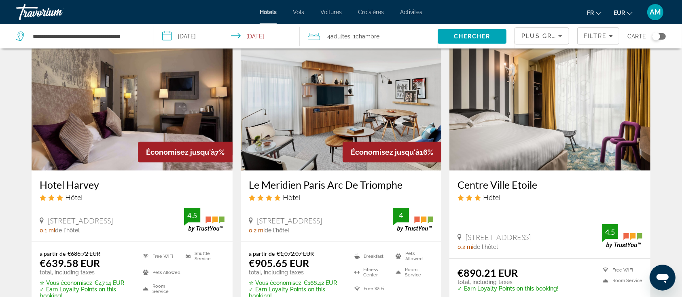
click at [389, 116] on img "Main content" at bounding box center [341, 105] width 201 height 129
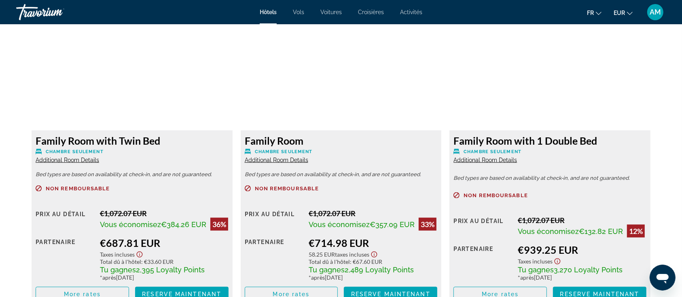
scroll to position [1132, 0]
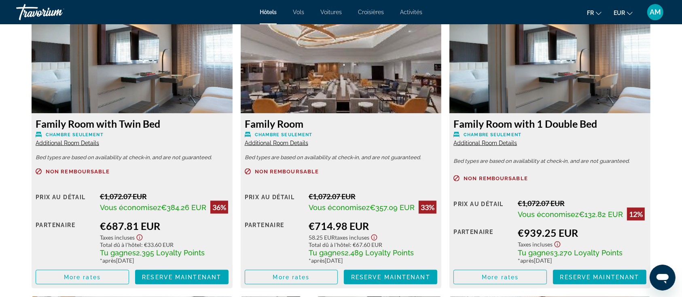
click at [85, 145] on span "Additional Room Details" at bounding box center [67, 143] width 63 height 6
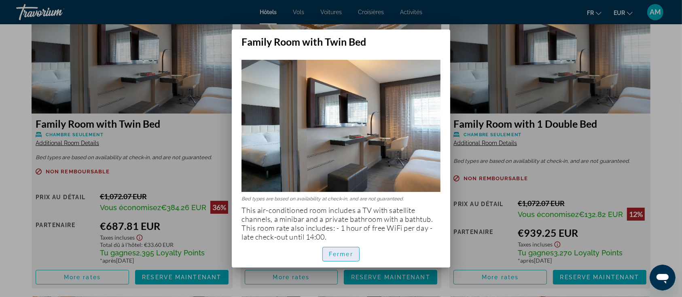
click at [350, 256] on span "Fermer" at bounding box center [341, 254] width 24 height 6
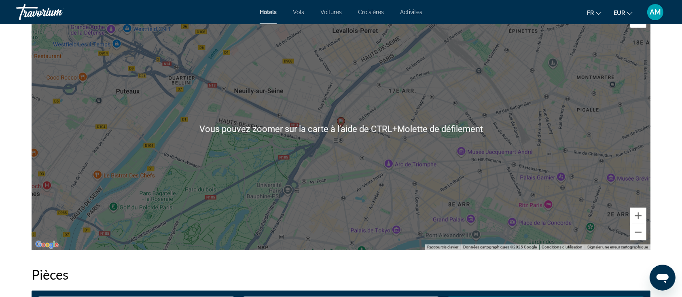
scroll to position [809, 0]
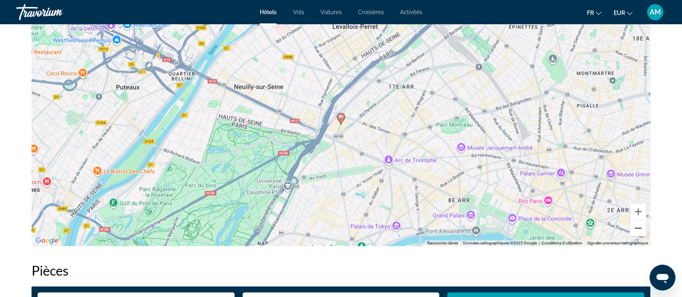
click at [636, 224] on button "Zoom arrière" at bounding box center [638, 228] width 16 height 16
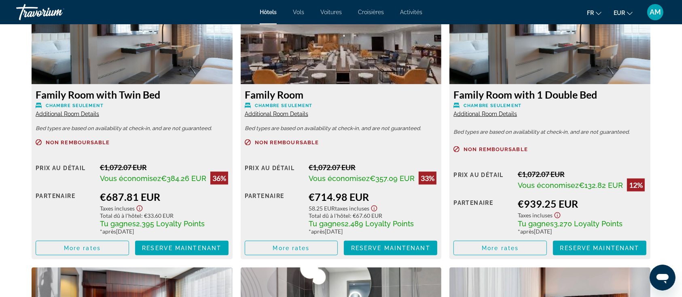
scroll to position [1186, 0]
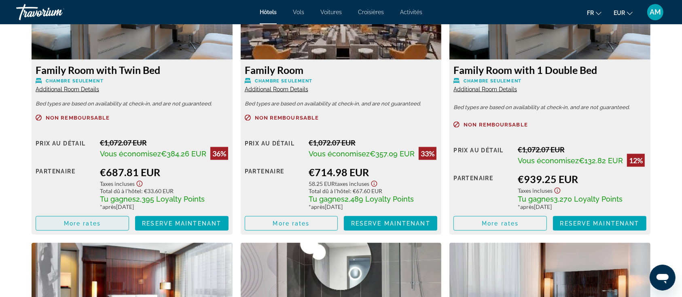
click at [110, 223] on span "Main content" at bounding box center [82, 223] width 93 height 19
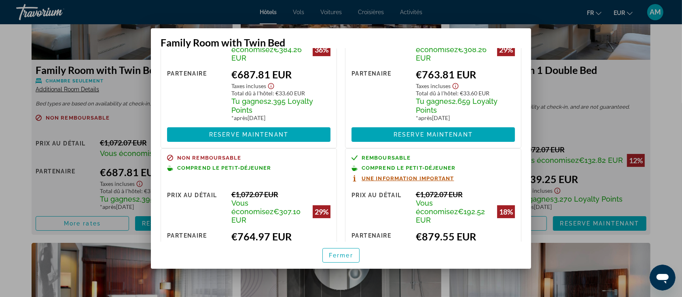
scroll to position [0, 0]
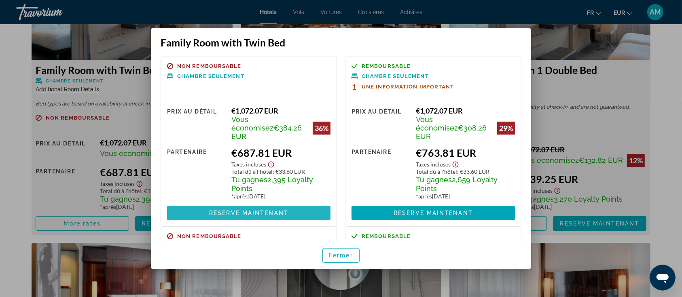
click at [295, 203] on span at bounding box center [248, 212] width 163 height 19
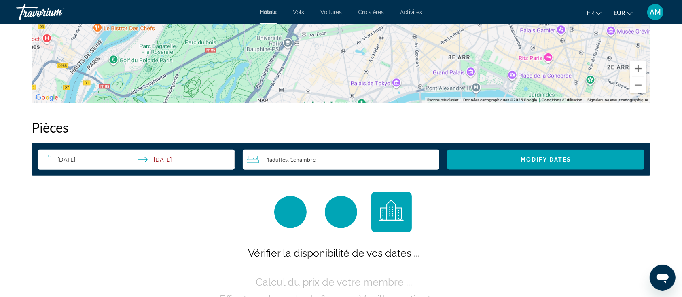
scroll to position [1024, 0]
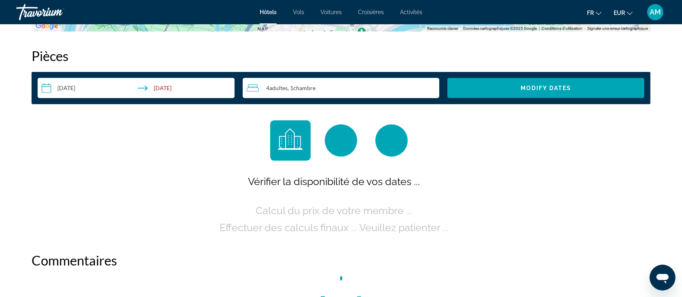
click at [341, 90] on div "4 Adulte Adultes , 1 Chambre pièces" at bounding box center [343, 88] width 193 height 10
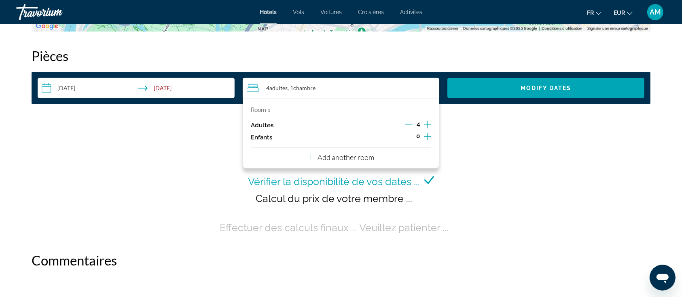
click at [407, 125] on icon "Decrement adults" at bounding box center [408, 124] width 7 height 7
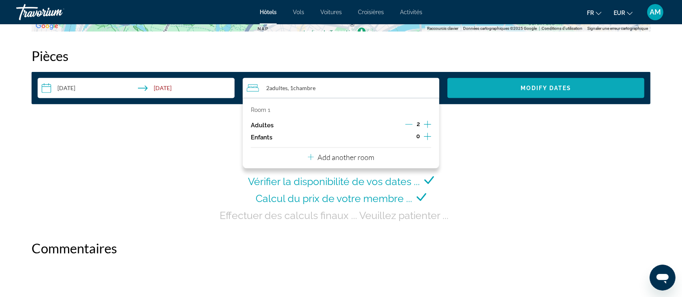
click at [488, 91] on span "Search widget" at bounding box center [545, 87] width 197 height 19
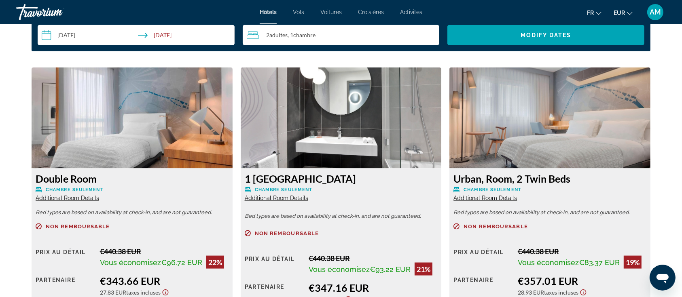
scroll to position [1131, 0]
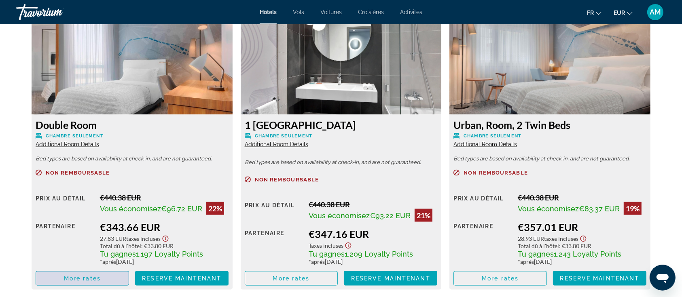
click at [103, 275] on span "Main content" at bounding box center [82, 278] width 93 height 19
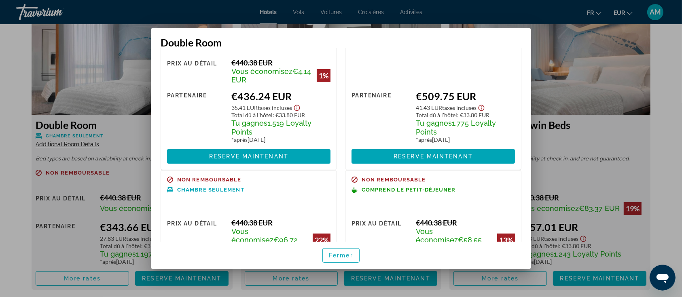
scroll to position [0, 0]
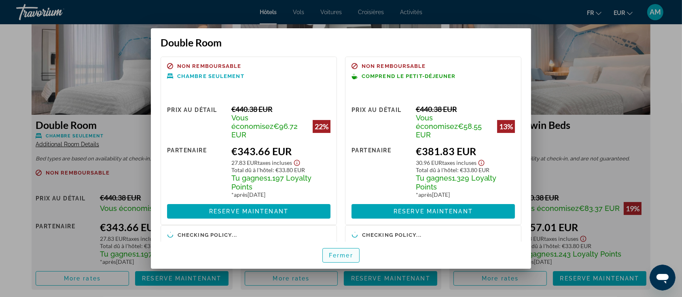
click at [344, 254] on span "Fermer" at bounding box center [341, 255] width 24 height 6
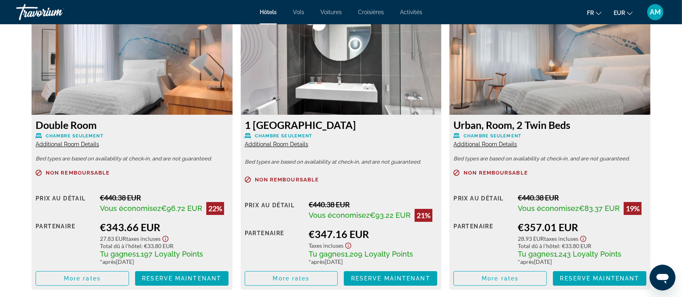
scroll to position [1131, 0]
click at [287, 274] on span "Main content" at bounding box center [291, 278] width 93 height 19
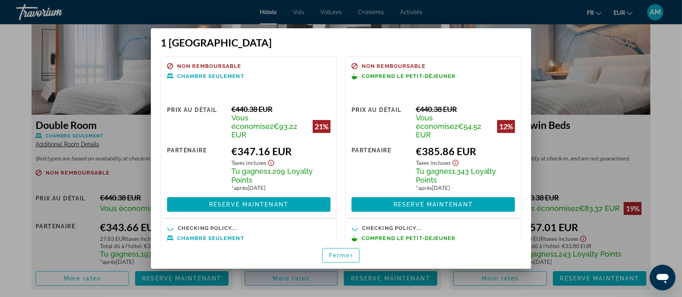
scroll to position [0, 0]
click at [336, 255] on span "Fermer" at bounding box center [341, 255] width 24 height 6
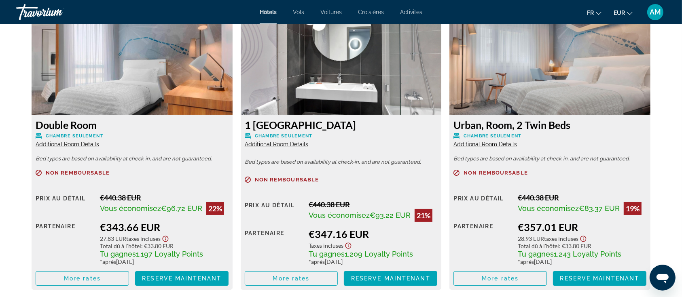
scroll to position [1131, 0]
click at [68, 143] on span "Additional Room Details" at bounding box center [67, 144] width 63 height 6
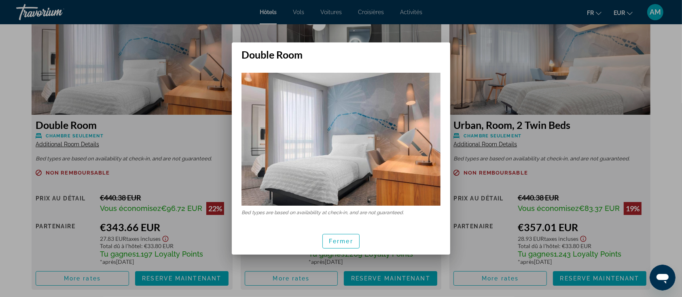
scroll to position [0, 0]
click at [68, 143] on div at bounding box center [341, 148] width 682 height 297
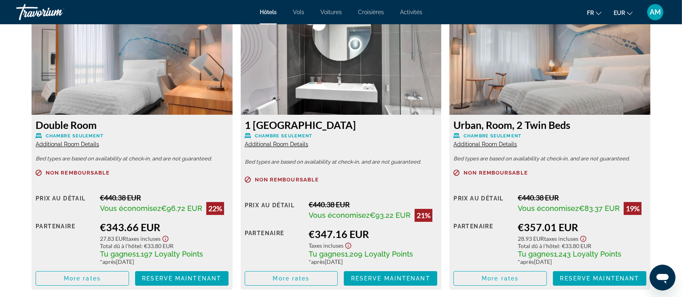
scroll to position [1131, 0]
click at [68, 92] on img "Main content" at bounding box center [132, 64] width 201 height 101
click at [68, 146] on span "Additional Room Details" at bounding box center [67, 144] width 63 height 6
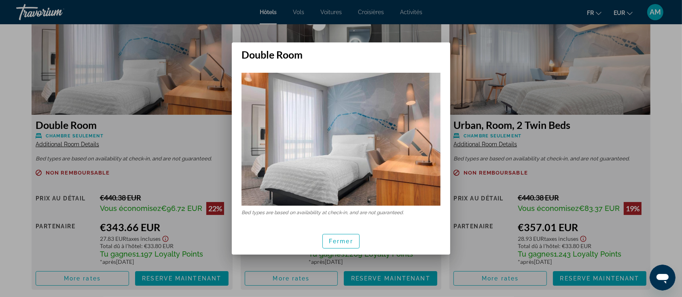
scroll to position [0, 0]
click at [342, 238] on span "Fermer" at bounding box center [341, 241] width 24 height 6
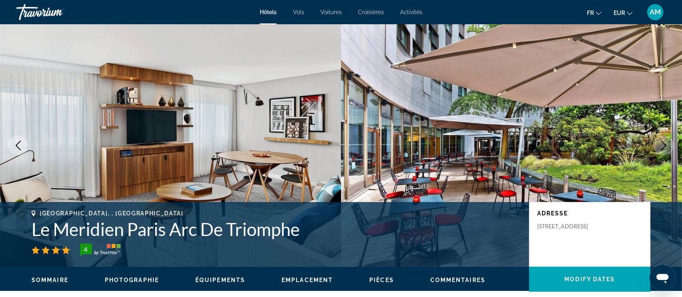
scroll to position [1131, 0]
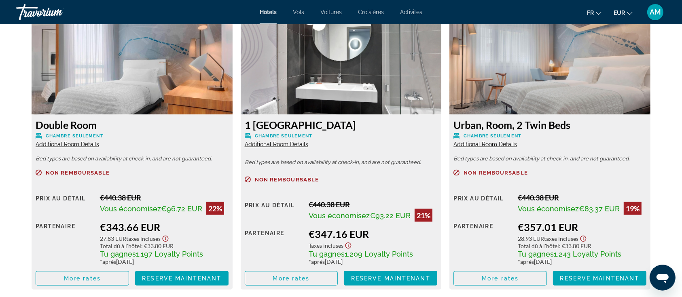
click at [298, 146] on span "Additional Room Details" at bounding box center [276, 144] width 63 height 6
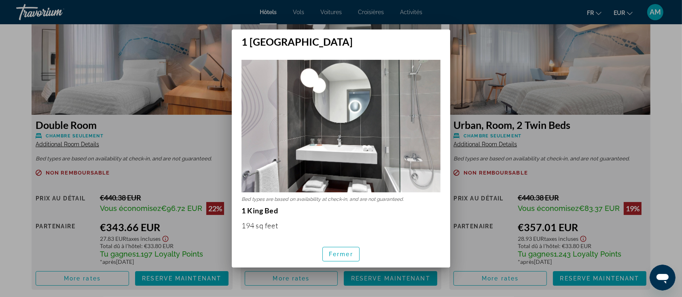
scroll to position [0, 0]
click at [330, 252] on span "Fermer" at bounding box center [341, 254] width 24 height 6
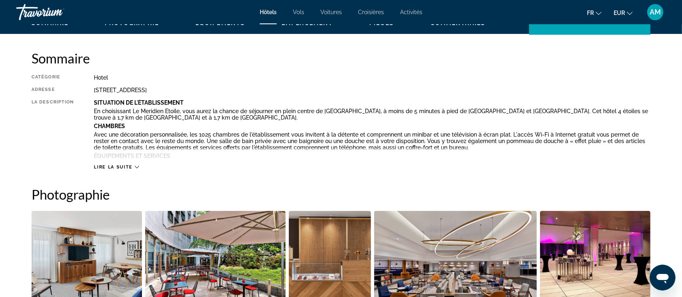
scroll to position [214, 0]
